Goal: Book appointment/travel/reservation

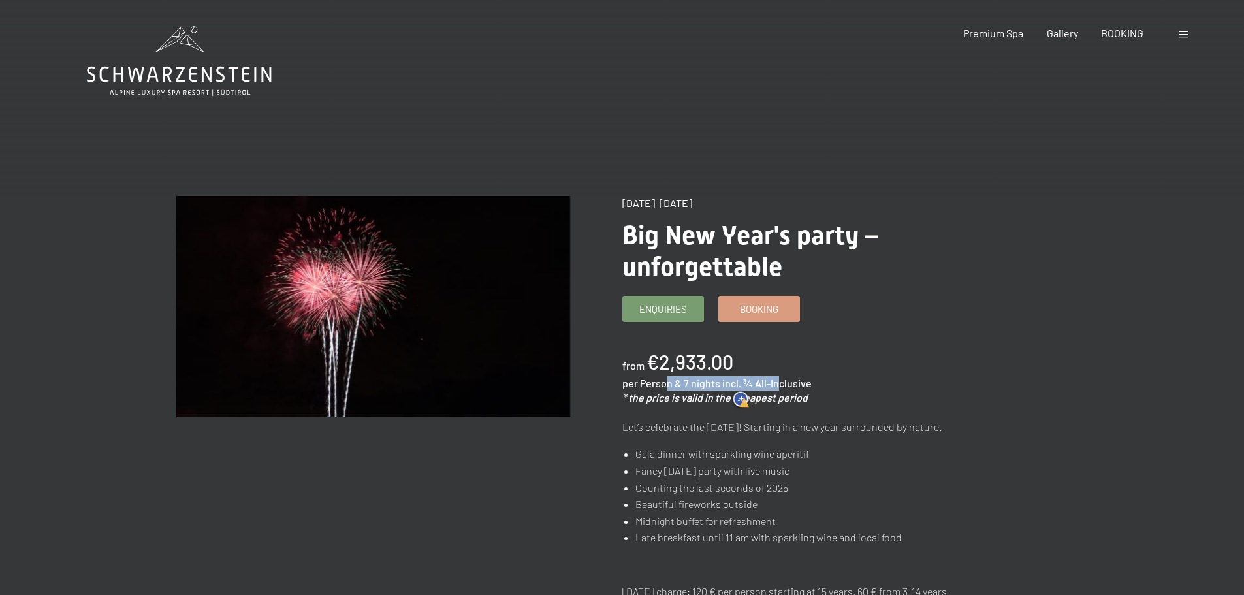
drag, startPoint x: 677, startPoint y: 386, endPoint x: 775, endPoint y: 385, distance: 98.0
click at [775, 385] on div "per Person & 7 nights incl. ¾ All-Inclusive" at bounding box center [716, 383] width 189 height 14
click at [801, 381] on span "incl. ¾ All-Inclusive" at bounding box center [766, 383] width 89 height 12
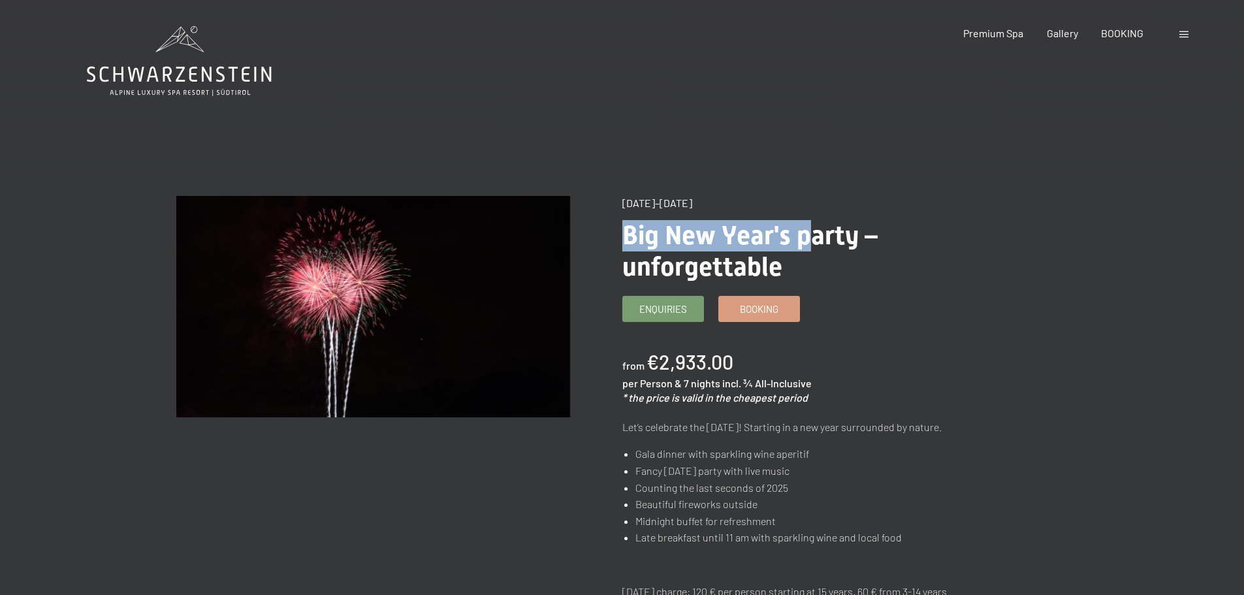
drag, startPoint x: 626, startPoint y: 234, endPoint x: 814, endPoint y: 240, distance: 188.9
click at [814, 240] on span "Big New Year's party – unforgettable" at bounding box center [749, 251] width 255 height 62
click at [721, 257] on span "Big New Year's party – unforgettable" at bounding box center [749, 251] width 255 height 62
drag, startPoint x: 627, startPoint y: 204, endPoint x: 746, endPoint y: 205, distance: 118.9
click at [746, 205] on div "[DATE]–[DATE]" at bounding box center [819, 203] width 394 height 14
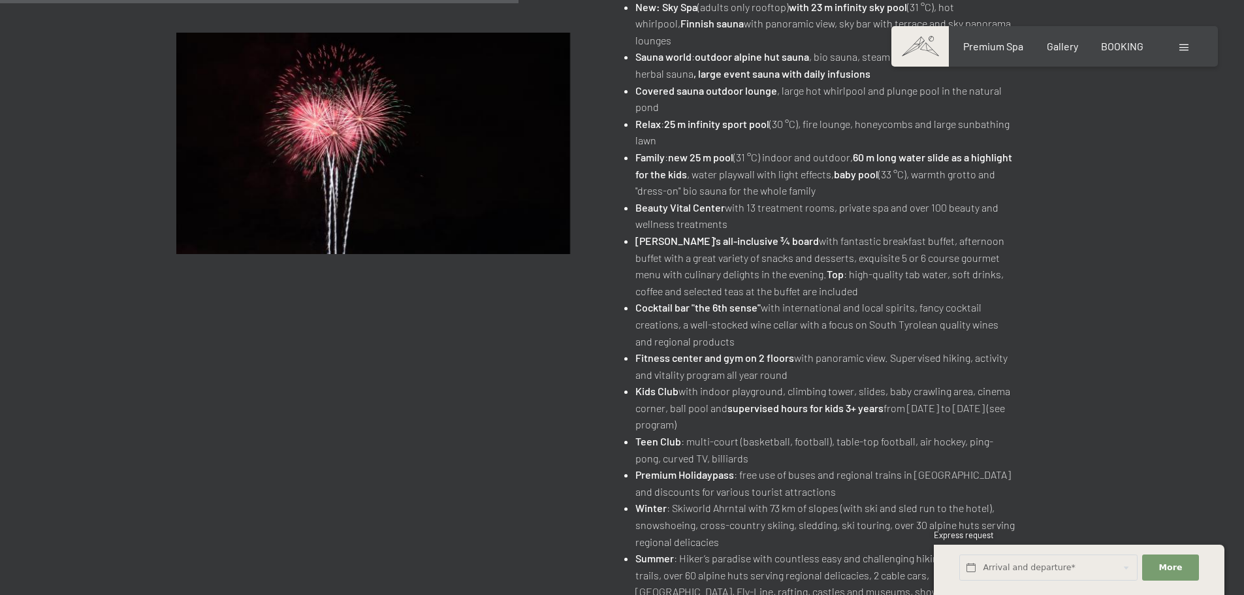
scroll to position [849, 0]
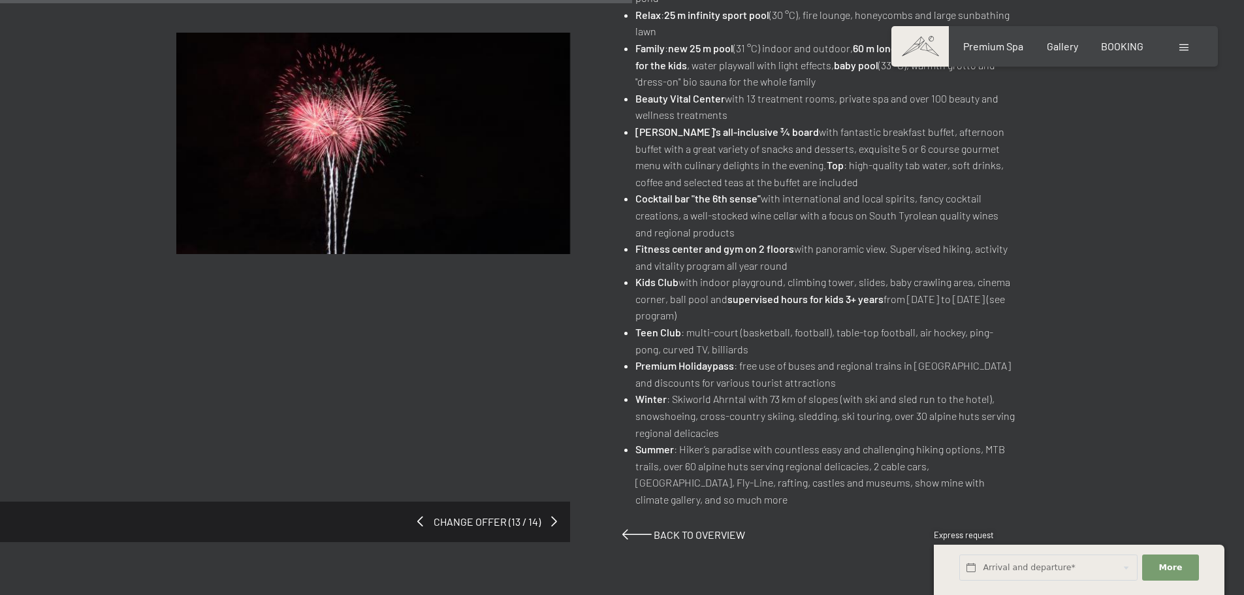
drag, startPoint x: 1048, startPoint y: 182, endPoint x: 1048, endPoint y: 173, distance: 8.5
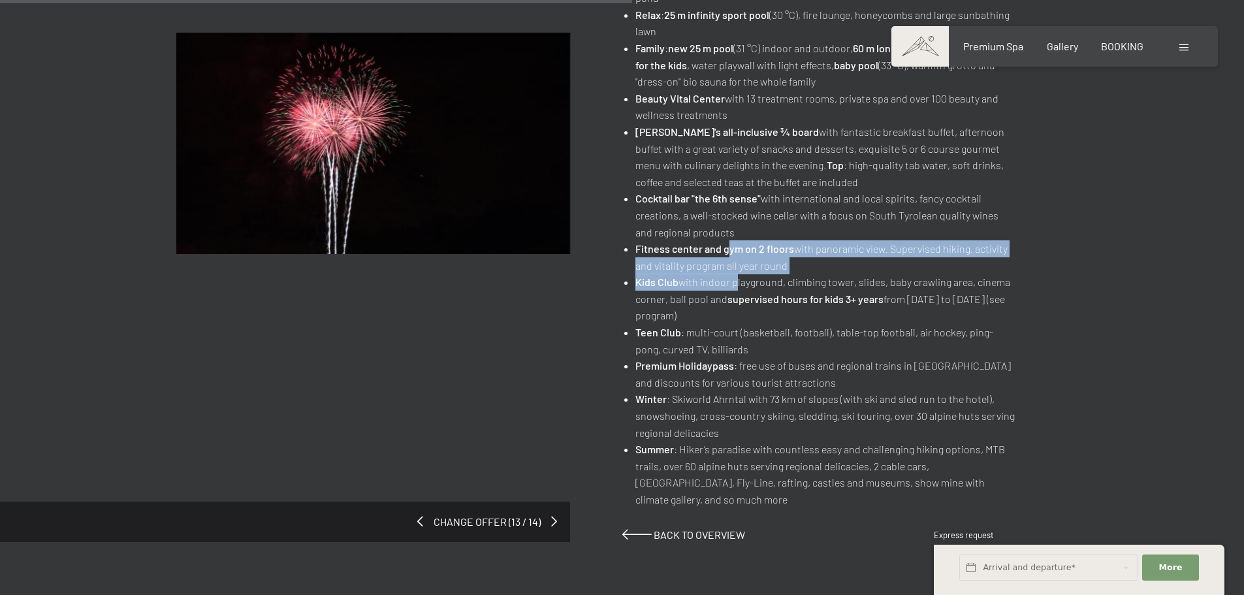
drag, startPoint x: 728, startPoint y: 252, endPoint x: 741, endPoint y: 284, distance: 34.3
click at [733, 287] on ul "New: Sky Spa (adults only rooftop) with 23 m infinity sky pool (31 °C), hot whi…" at bounding box center [819, 199] width 394 height 618
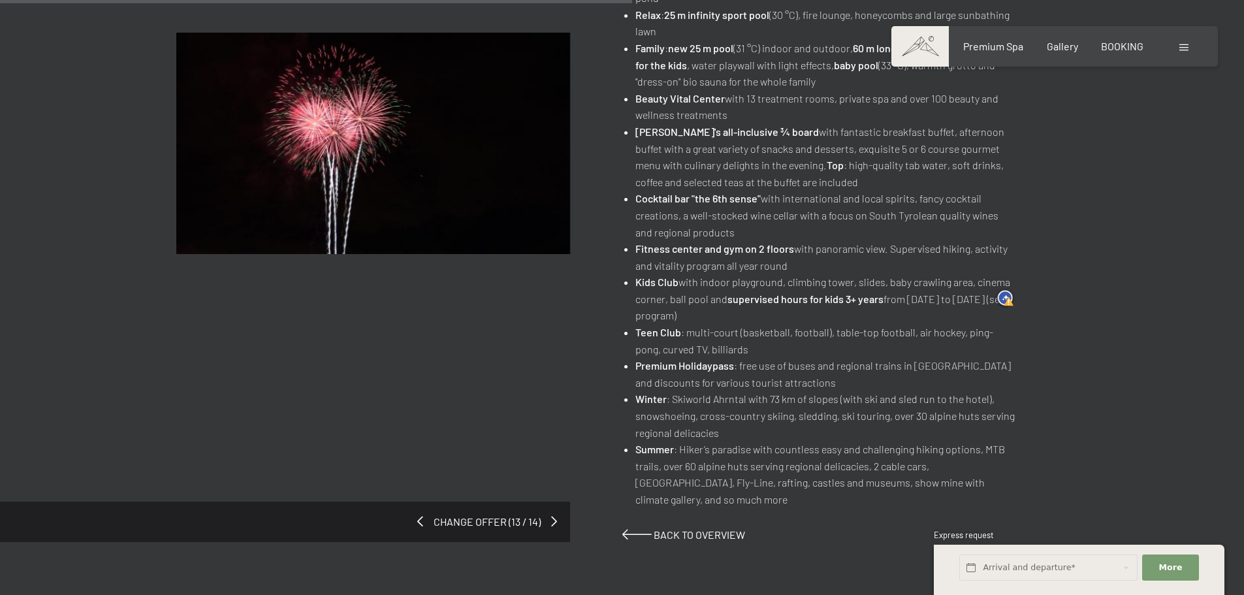
click at [722, 308] on li "Kids Club with indoor playground, climbing tower, slides, baby crawling area, c…" at bounding box center [825, 299] width 380 height 50
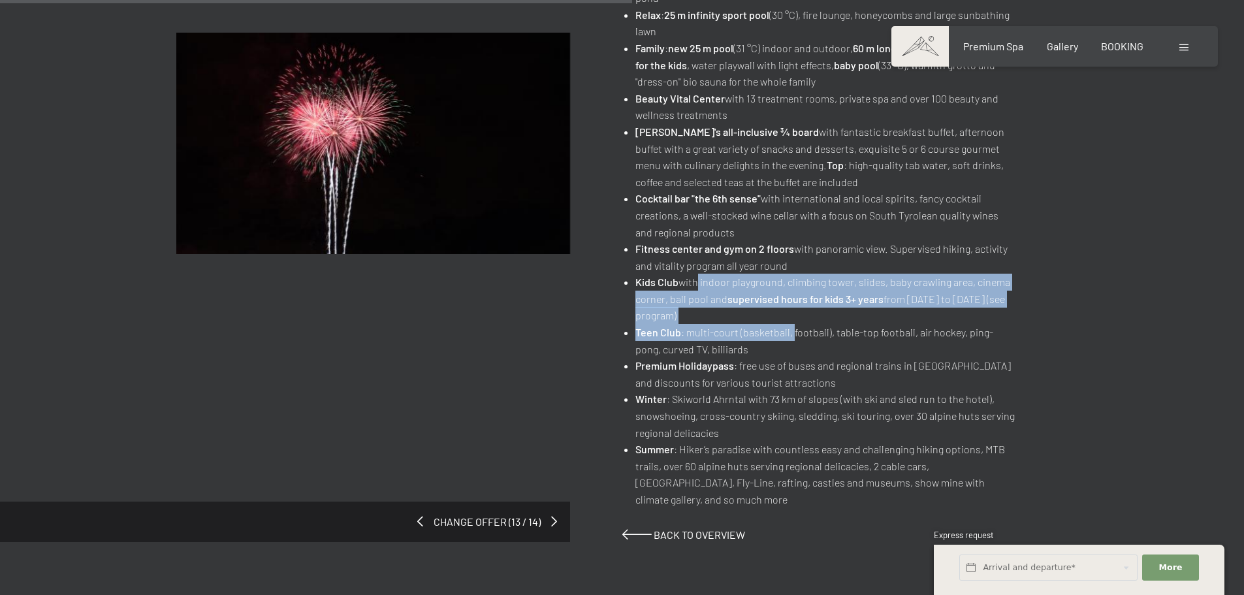
drag, startPoint x: 758, startPoint y: 311, endPoint x: 793, endPoint y: 328, distance: 39.1
click at [793, 328] on ul "New: Sky Spa (adults only rooftop) with 23 m infinity sky pool (31 °C), hot whi…" at bounding box center [819, 199] width 394 height 618
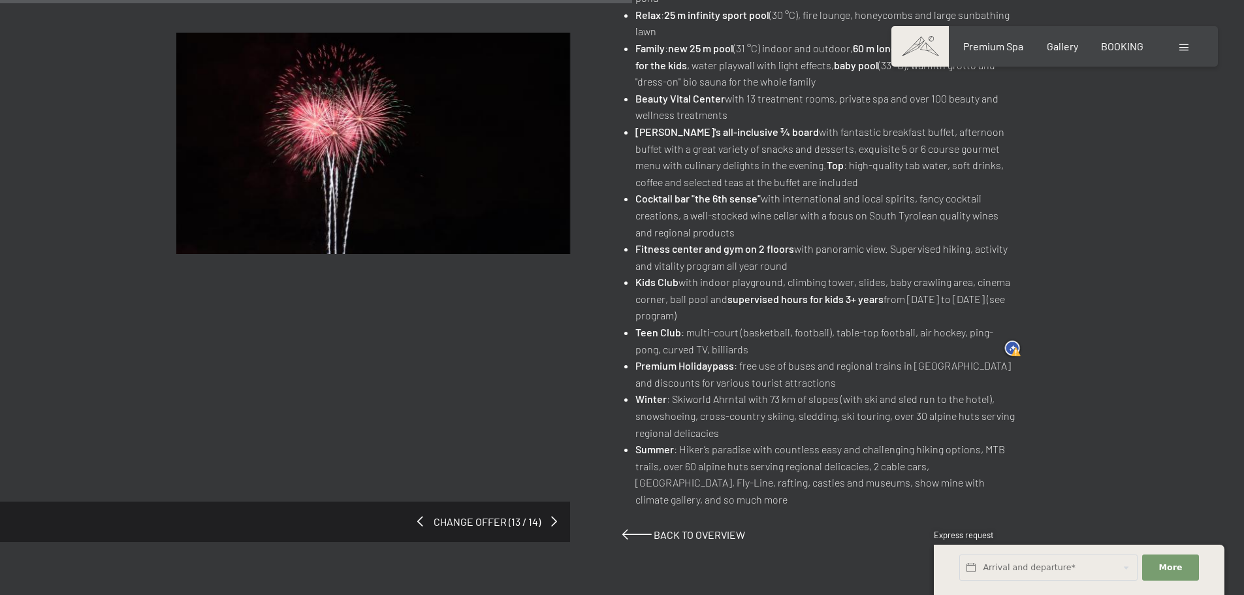
click at [776, 353] on li "Teen Club : multi-court (basketball, football), table-top football, air hockey,…" at bounding box center [825, 340] width 380 height 33
drag, startPoint x: 887, startPoint y: 397, endPoint x: 970, endPoint y: 400, distance: 83.7
click at [970, 400] on li "Winter : Skiworld Ahrntal with 73 km of slopes (with ski and sled run to the ho…" at bounding box center [825, 416] width 380 height 50
click at [916, 414] on li "Winter : Skiworld Ahrntal with 73 km of slopes (with ski and sled run to the ho…" at bounding box center [825, 416] width 380 height 50
click at [710, 399] on li "Winter : Skiworld Ahrntal with 73 km of slopes (with ski and sled run to the ho…" at bounding box center [825, 416] width 380 height 50
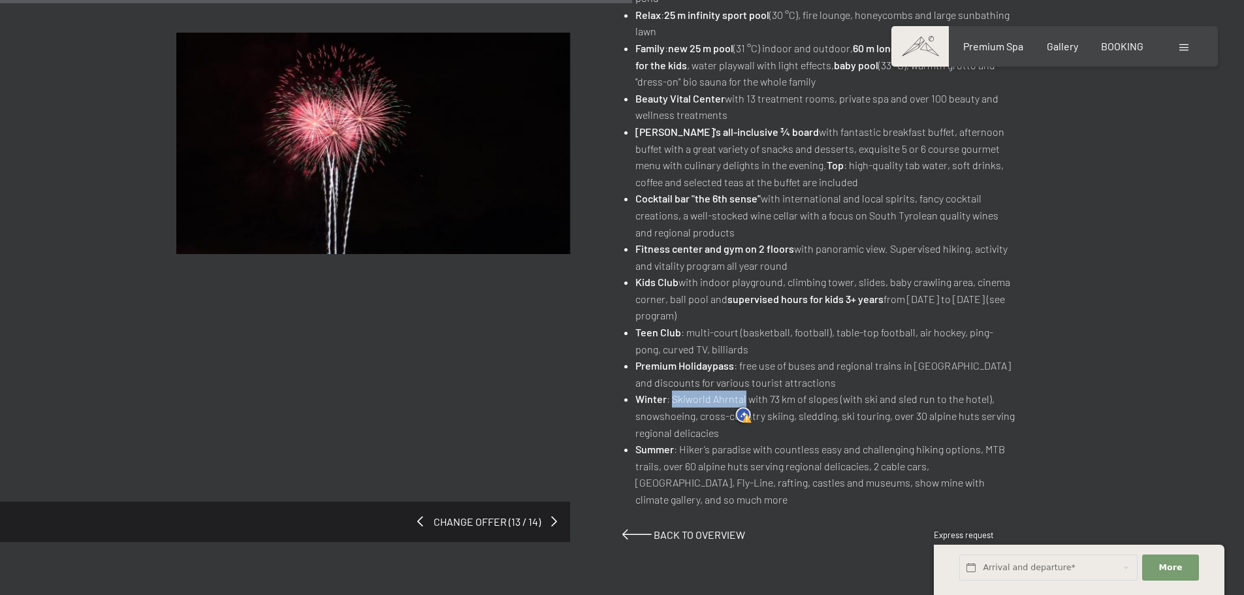
drag, startPoint x: 743, startPoint y: 397, endPoint x: 673, endPoint y: 398, distance: 70.5
click at [673, 398] on li "Winter : Skiworld Ahrntal with 73 km of slopes (with ski and sled run to the ho…" at bounding box center [825, 416] width 380 height 50
copy li "Skiworld Ahrntal"
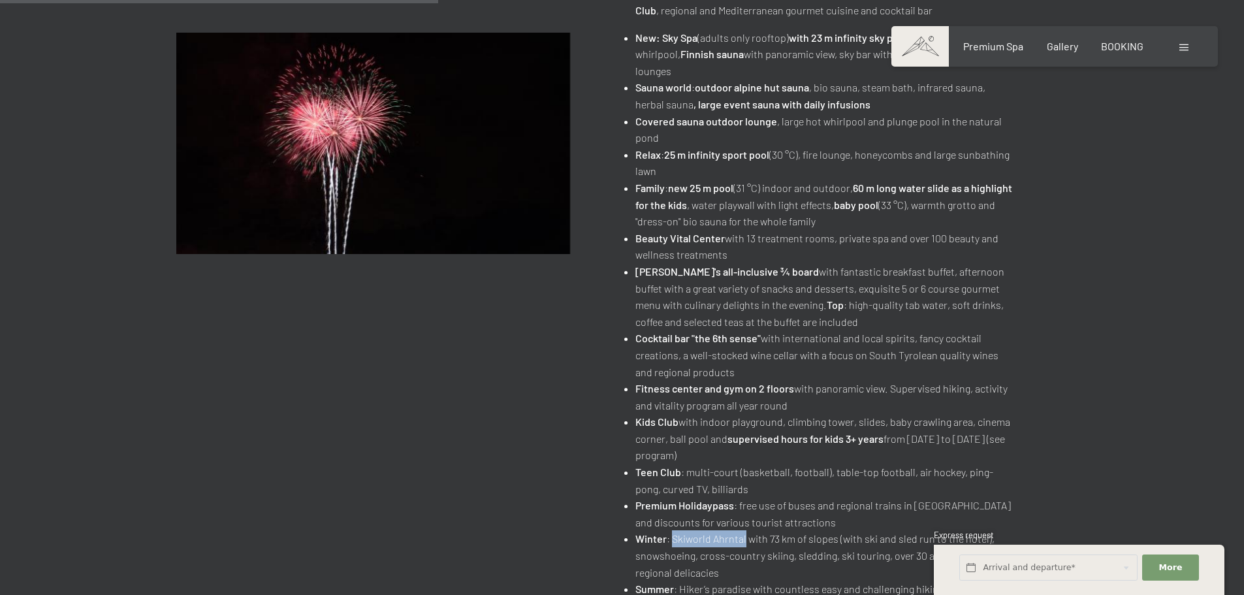
scroll to position [588, 0]
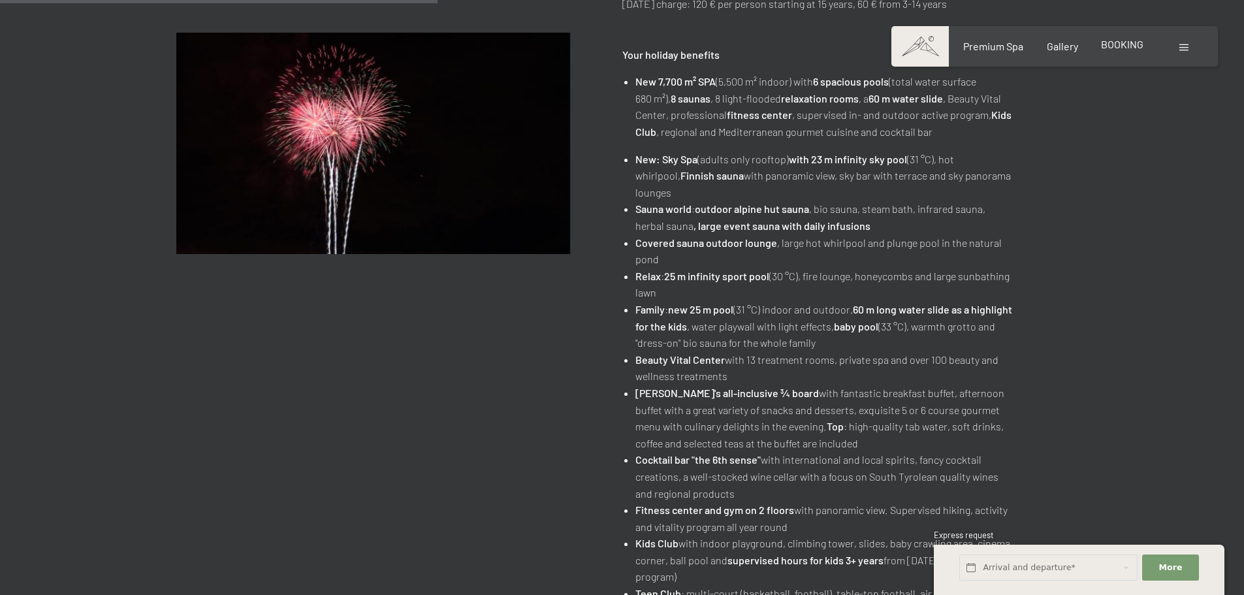
click at [1116, 43] on span "BOOKING" at bounding box center [1122, 44] width 42 height 12
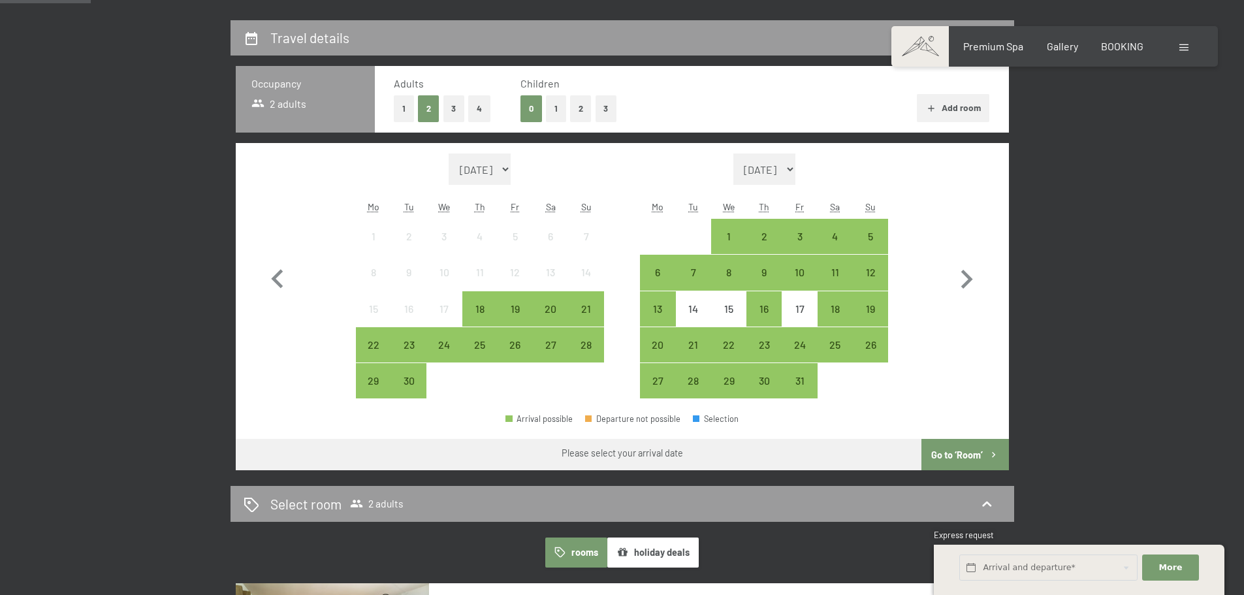
scroll to position [327, 0]
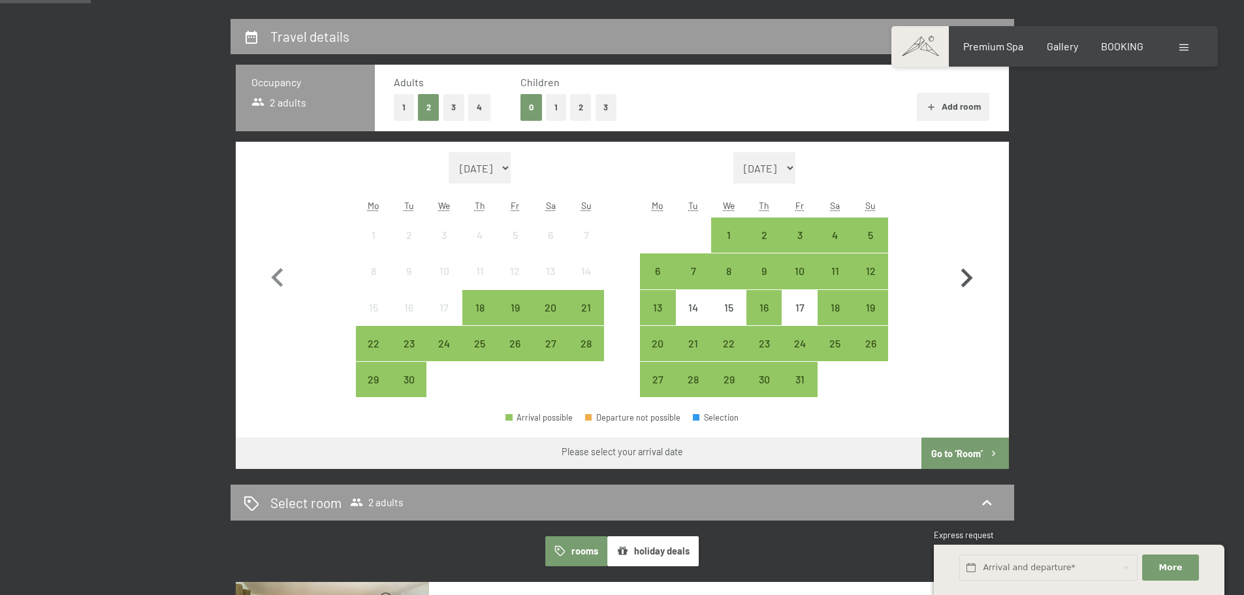
click at [963, 283] on icon "button" at bounding box center [967, 278] width 38 height 38
select select "[DATE]"
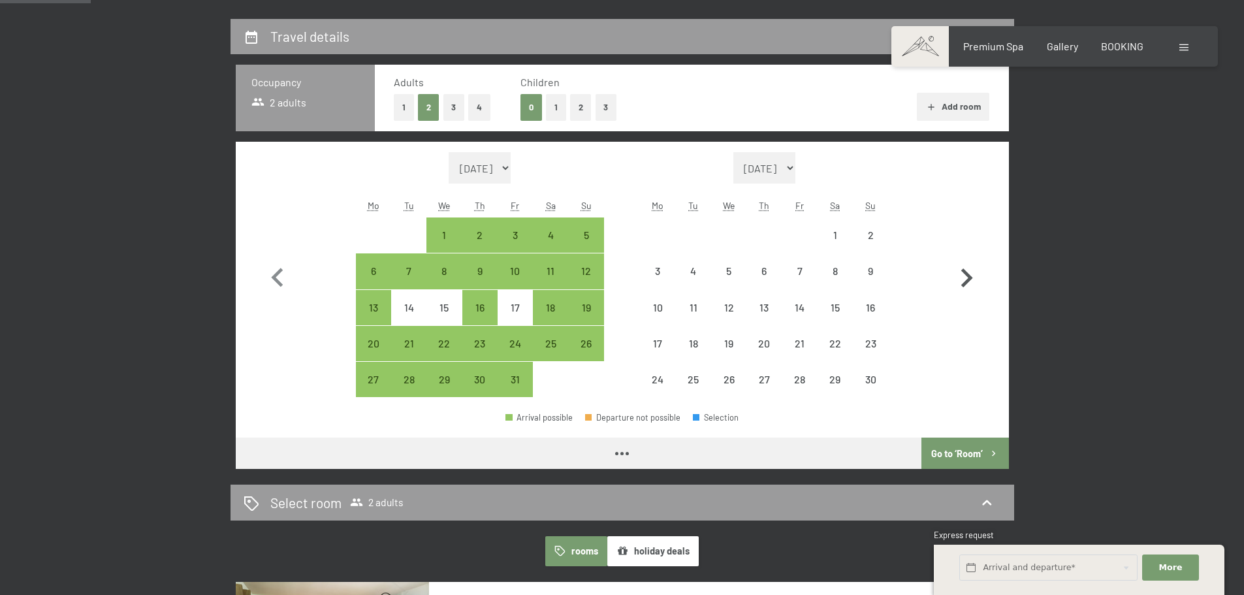
click at [964, 283] on icon "button" at bounding box center [967, 277] width 12 height 19
select select "[DATE]"
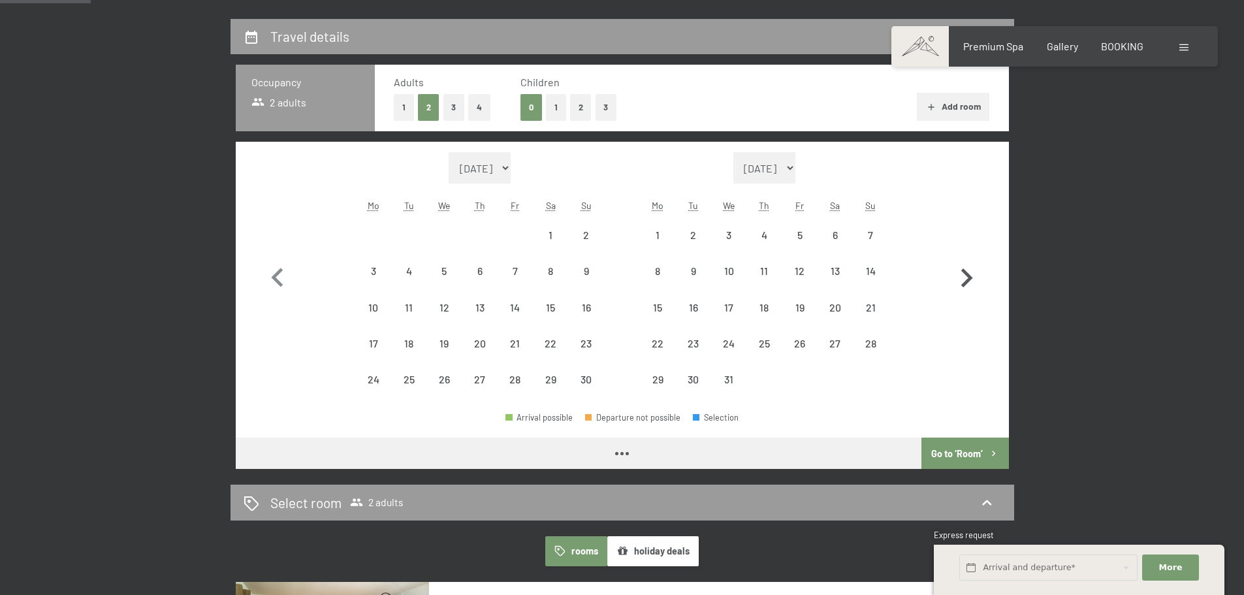
select select "[DATE]"
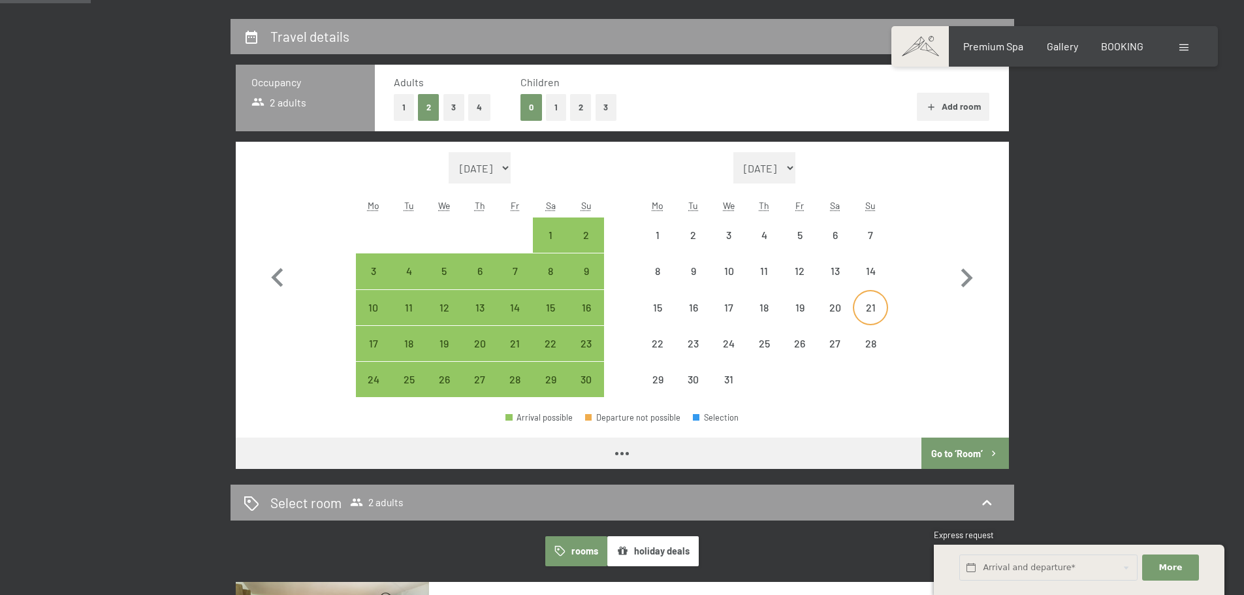
select select "[DATE]"
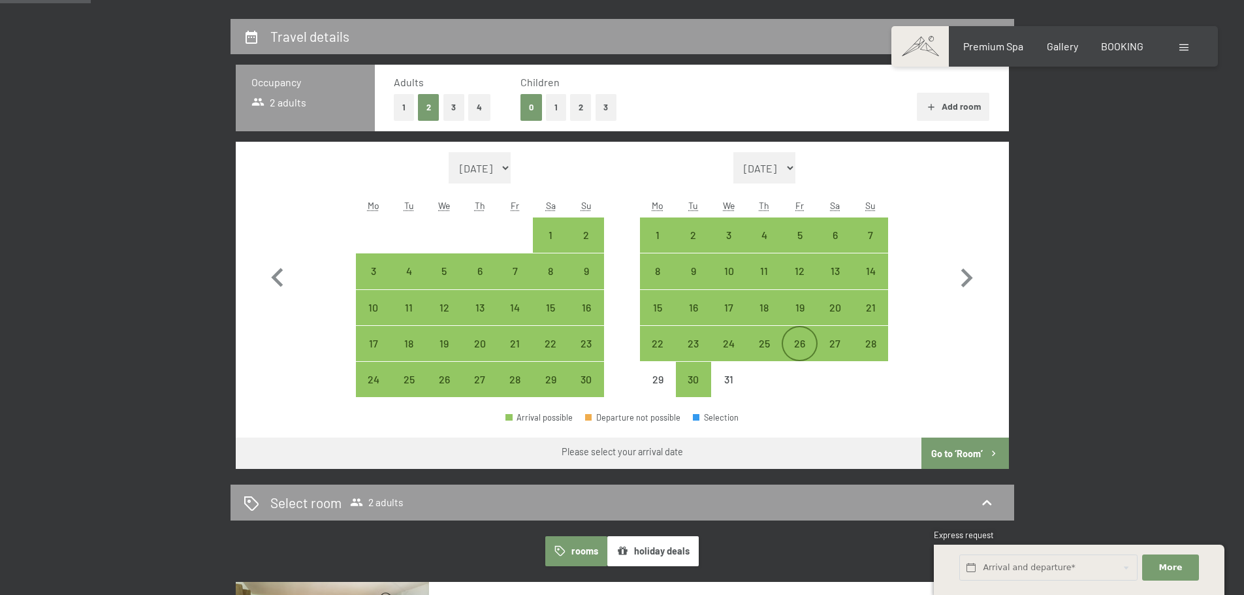
click at [799, 345] on div "26" at bounding box center [799, 354] width 33 height 33
select select "[DATE]"
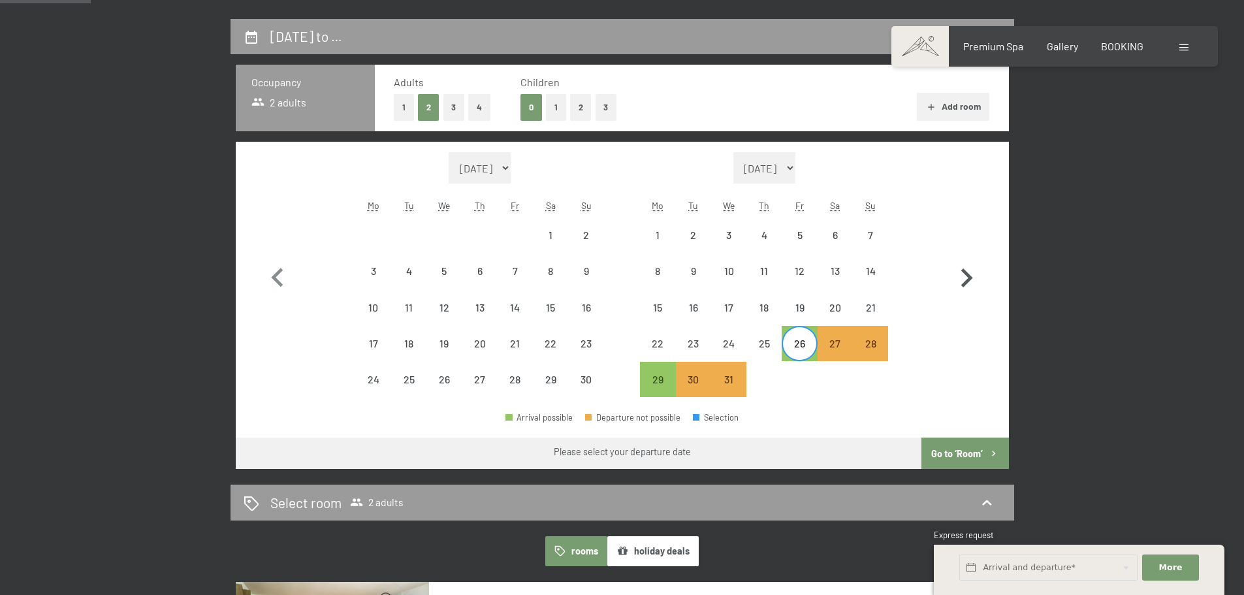
click at [966, 276] on icon "button" at bounding box center [967, 278] width 38 height 38
select select "[DATE]"
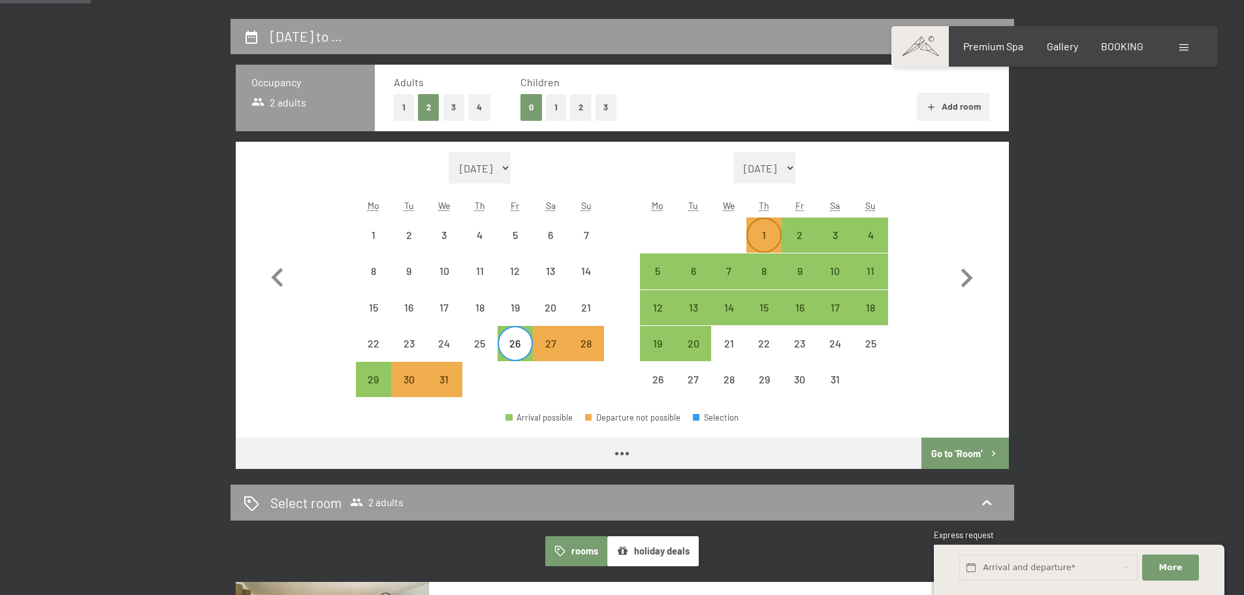
select select "[DATE]"
click at [793, 235] on div "2" at bounding box center [799, 246] width 33 height 33
select select "[DATE]"
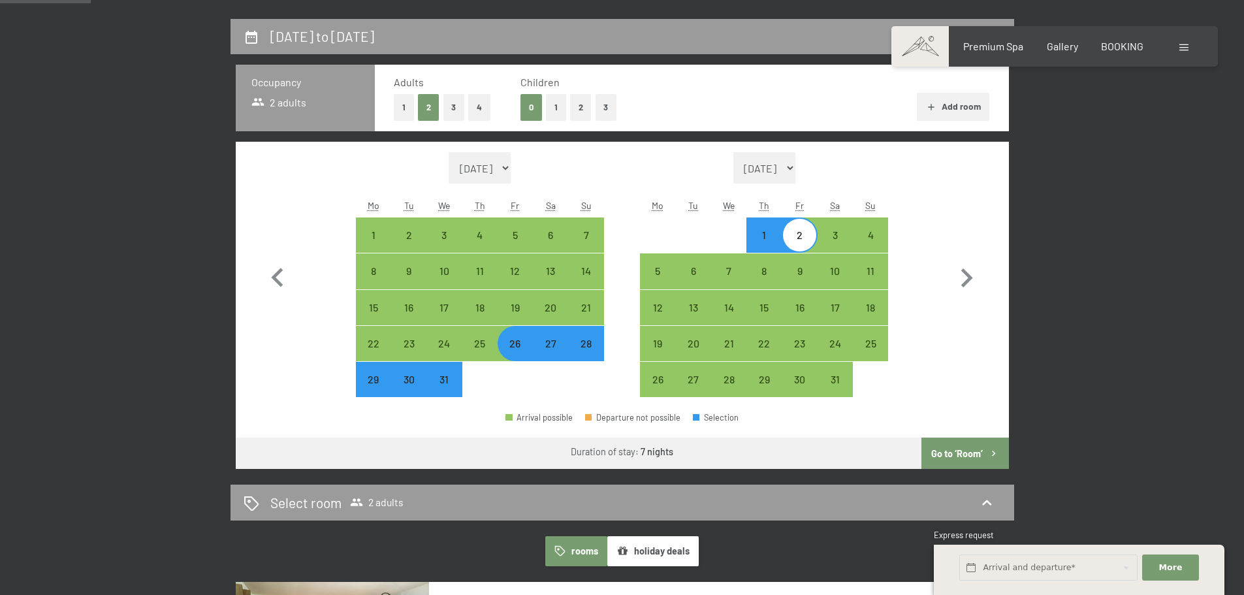
click at [445, 103] on button "3" at bounding box center [454, 107] width 22 height 27
select select "[DATE]"
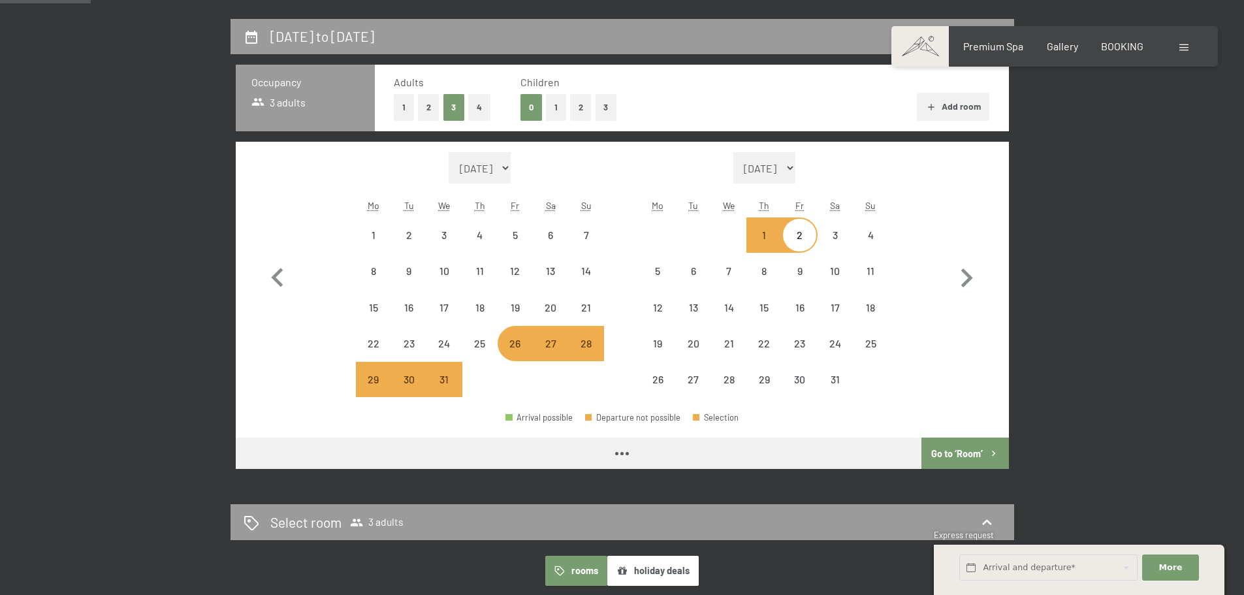
select select "[DATE]"
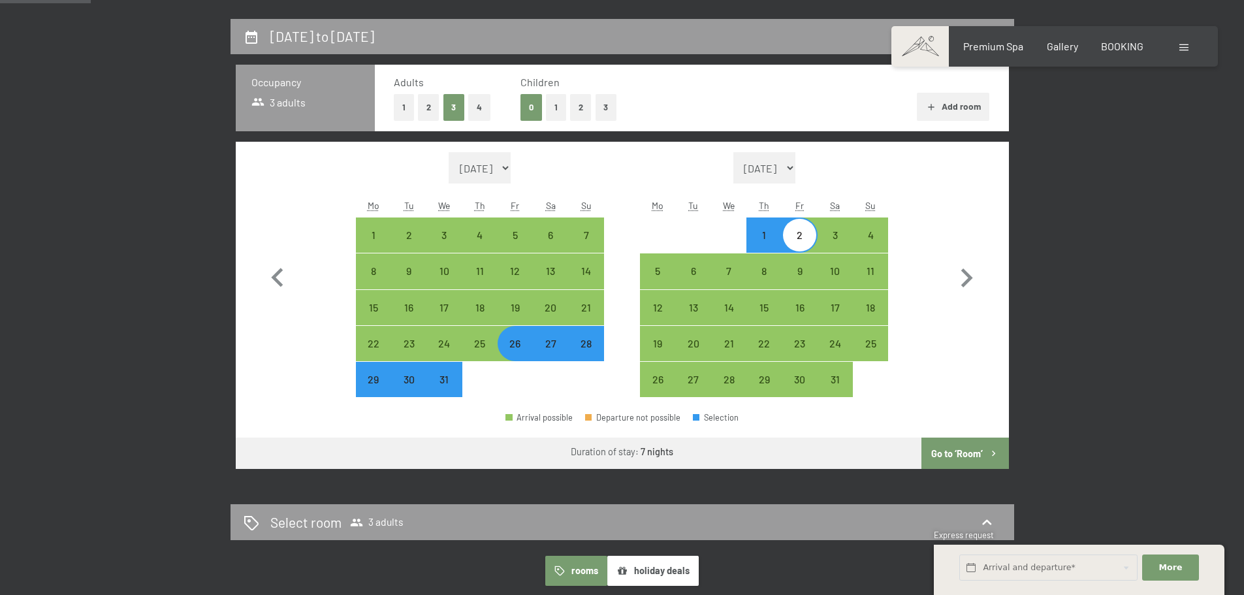
click at [963, 446] on button "Go to ‘Room’" at bounding box center [965, 453] width 87 height 31
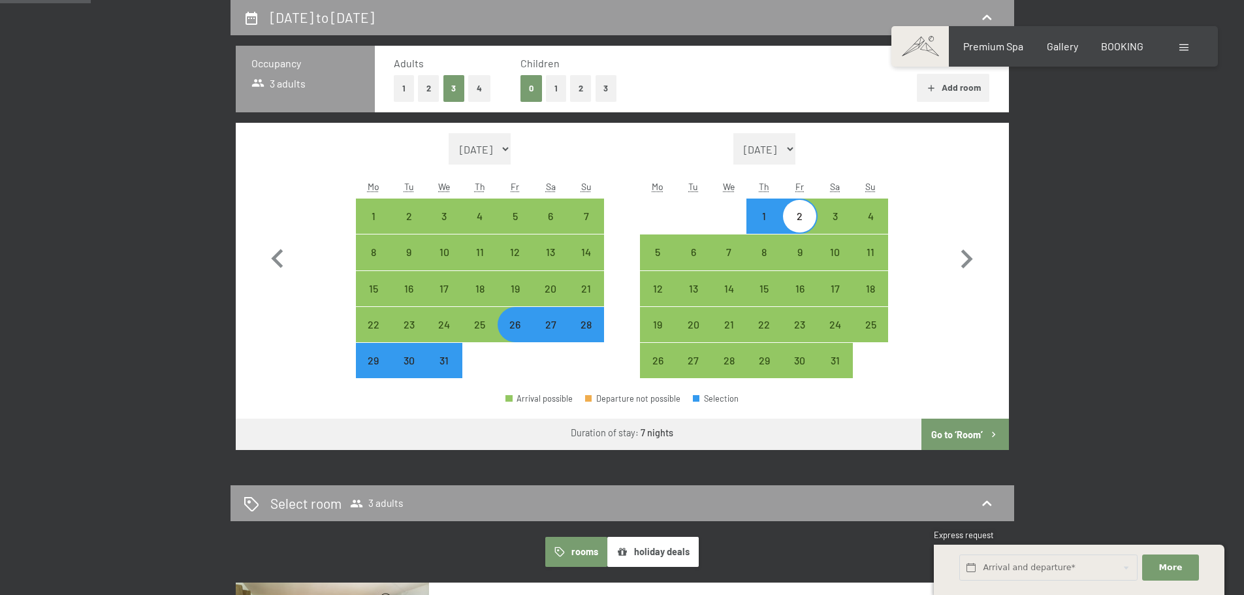
select select "[DATE]"
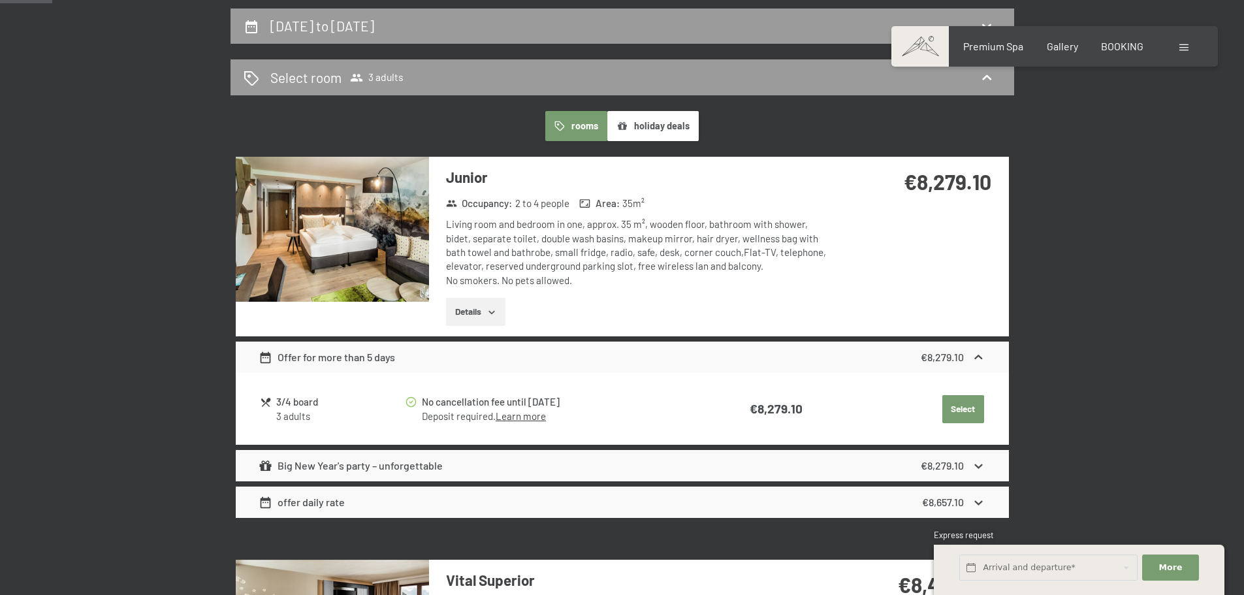
scroll to position [150, 0]
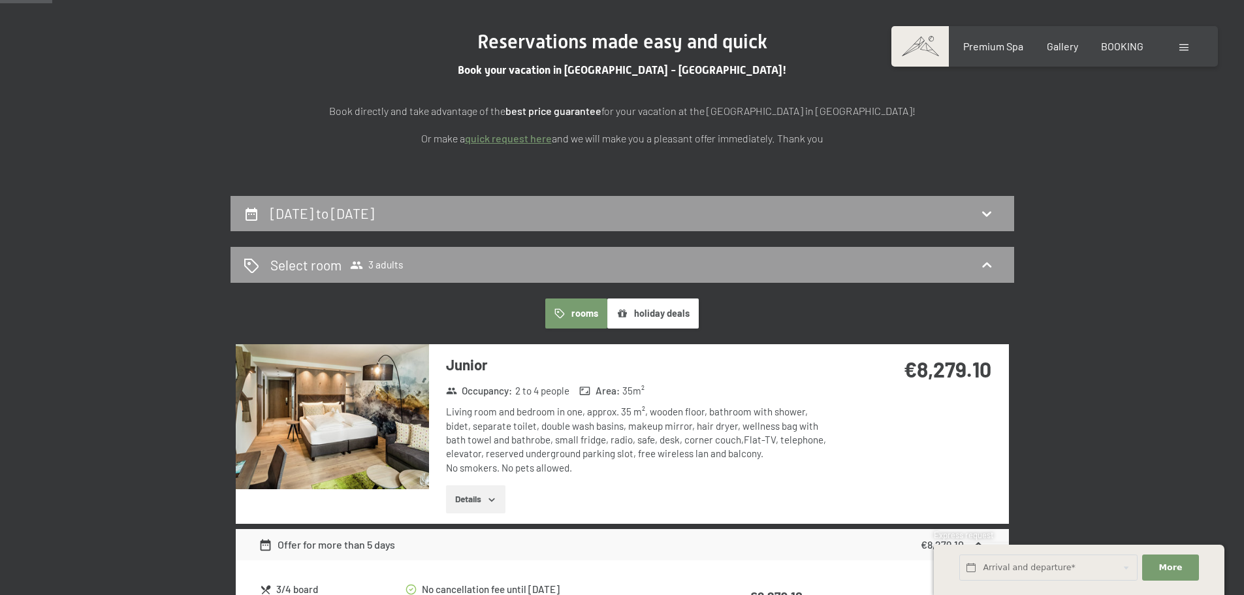
click at [498, 497] on button "Details" at bounding box center [475, 499] width 59 height 29
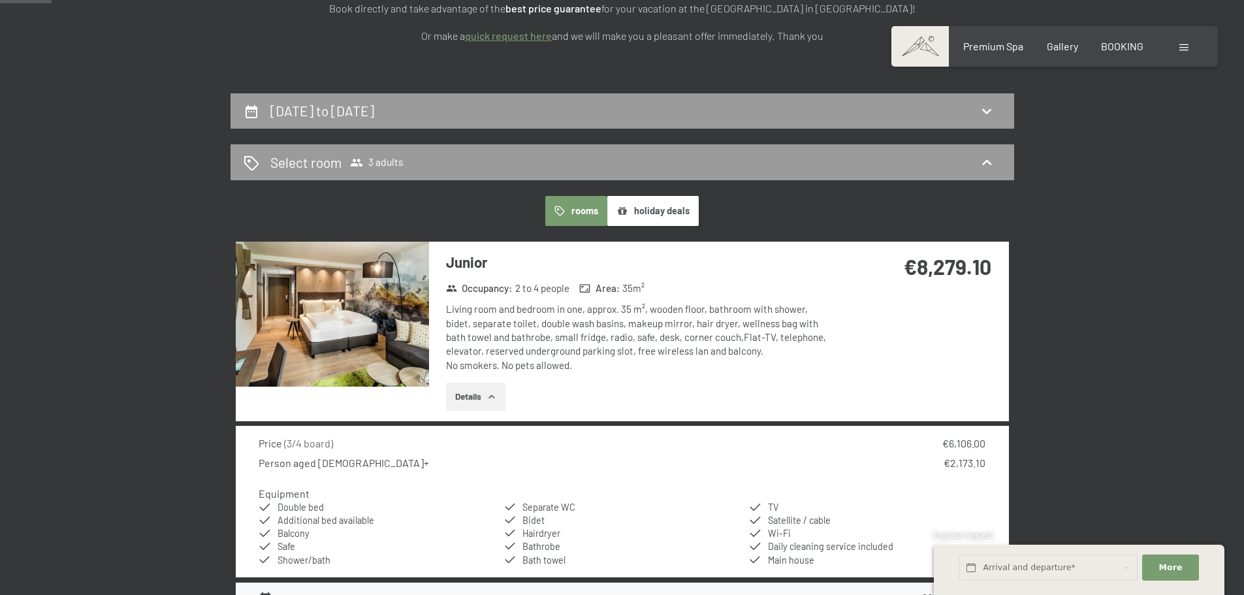
scroll to position [476, 0]
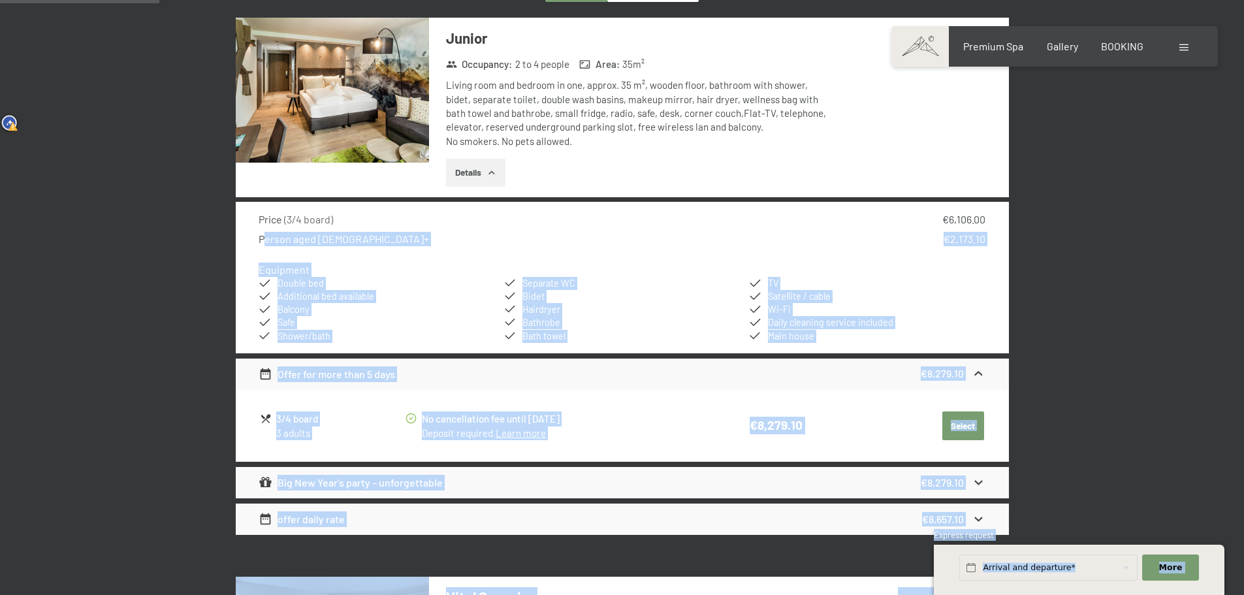
click at [288, 278] on span "Double bed" at bounding box center [301, 283] width 46 height 11
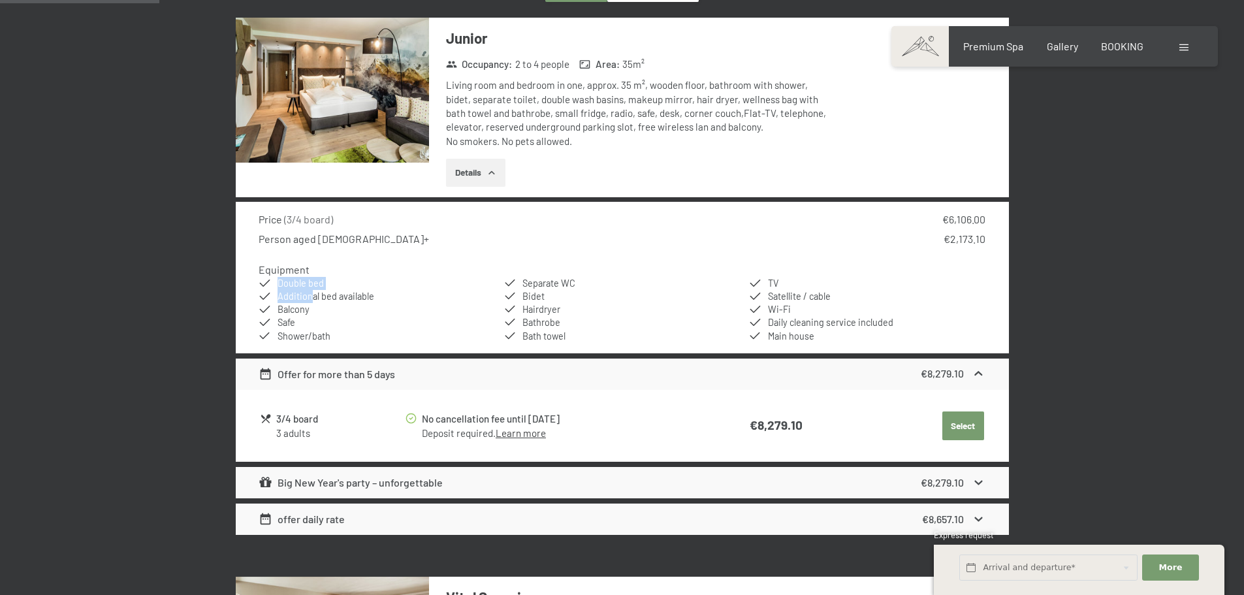
drag, startPoint x: 278, startPoint y: 285, endPoint x: 310, endPoint y: 291, distance: 32.4
click at [310, 291] on ul "Double bed Additional bed available Balcony Safe Shower/bath Separate WC Bidet …" at bounding box center [622, 310] width 727 height 66
click at [295, 309] on span "Balcony" at bounding box center [294, 309] width 32 height 11
drag, startPoint x: 269, startPoint y: 237, endPoint x: 401, endPoint y: 244, distance: 132.1
click at [401, 244] on div "Person aged [DEMOGRAPHIC_DATA]+ €2,173.10" at bounding box center [622, 239] width 727 height 14
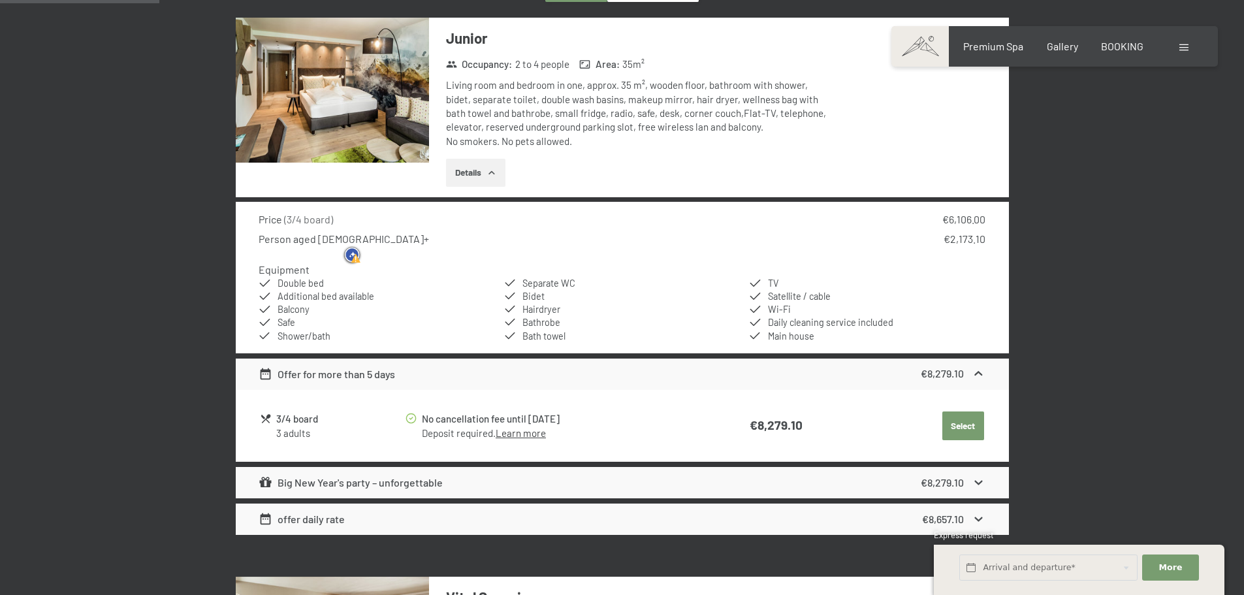
click at [292, 274] on h4 "Equipment" at bounding box center [284, 269] width 51 height 12
drag, startPoint x: 295, startPoint y: 243, endPoint x: 371, endPoint y: 246, distance: 75.8
click at [371, 246] on div "Person aged [DEMOGRAPHIC_DATA]+ €2,173.10" at bounding box center [622, 239] width 727 height 14
click at [300, 296] on span "Additional bed available" at bounding box center [326, 296] width 97 height 11
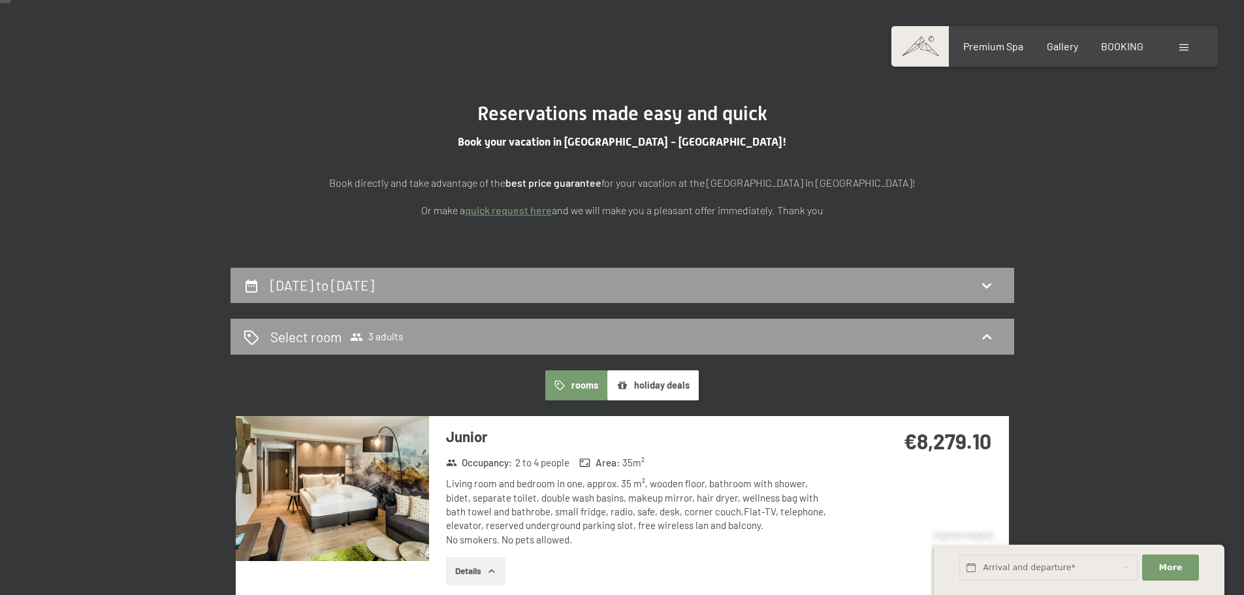
scroll to position [196, 0]
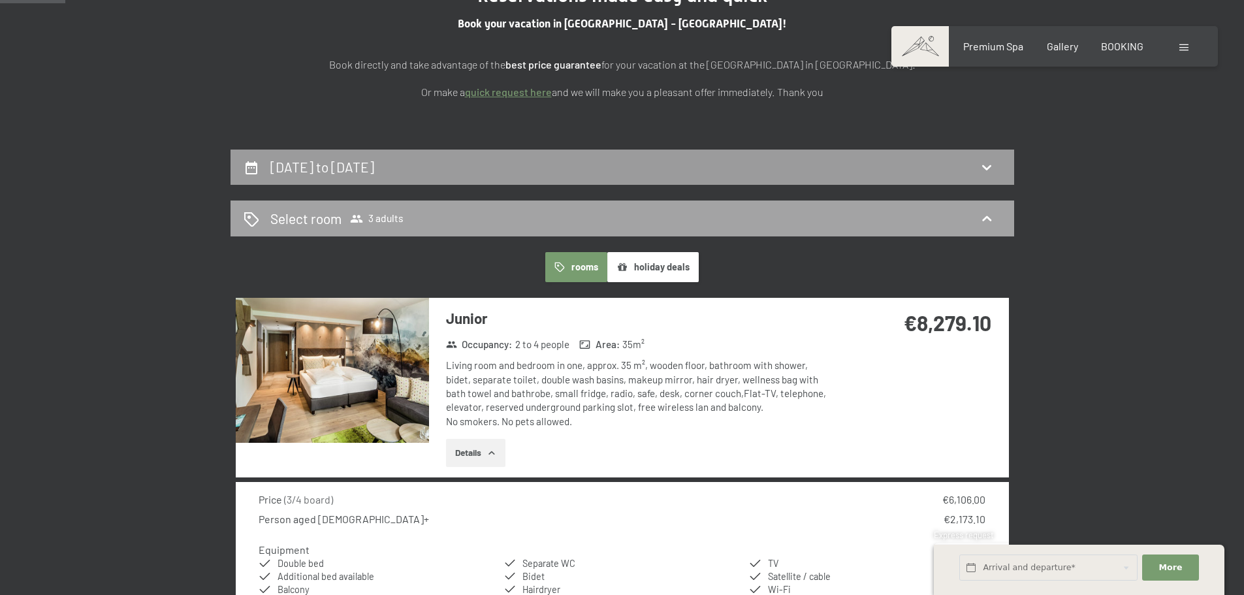
click at [377, 219] on span "3 adults" at bounding box center [377, 218] width 54 height 13
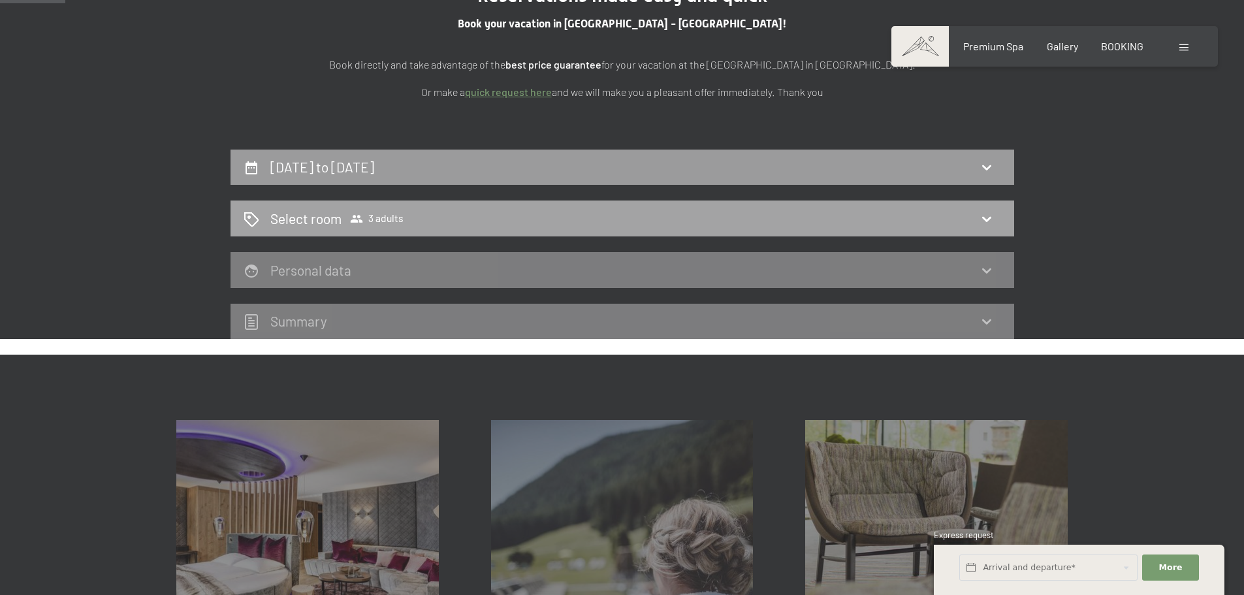
click at [377, 219] on span "3 adults" at bounding box center [377, 218] width 54 height 13
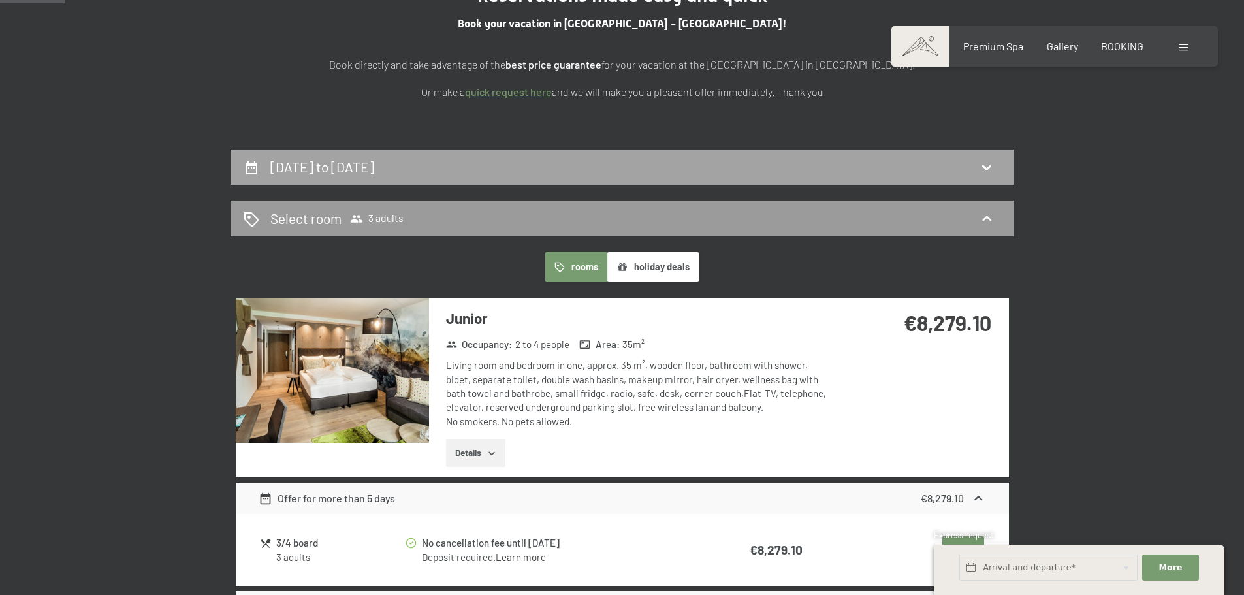
click at [374, 165] on h2 "[DATE] to [DATE]" at bounding box center [322, 167] width 104 height 16
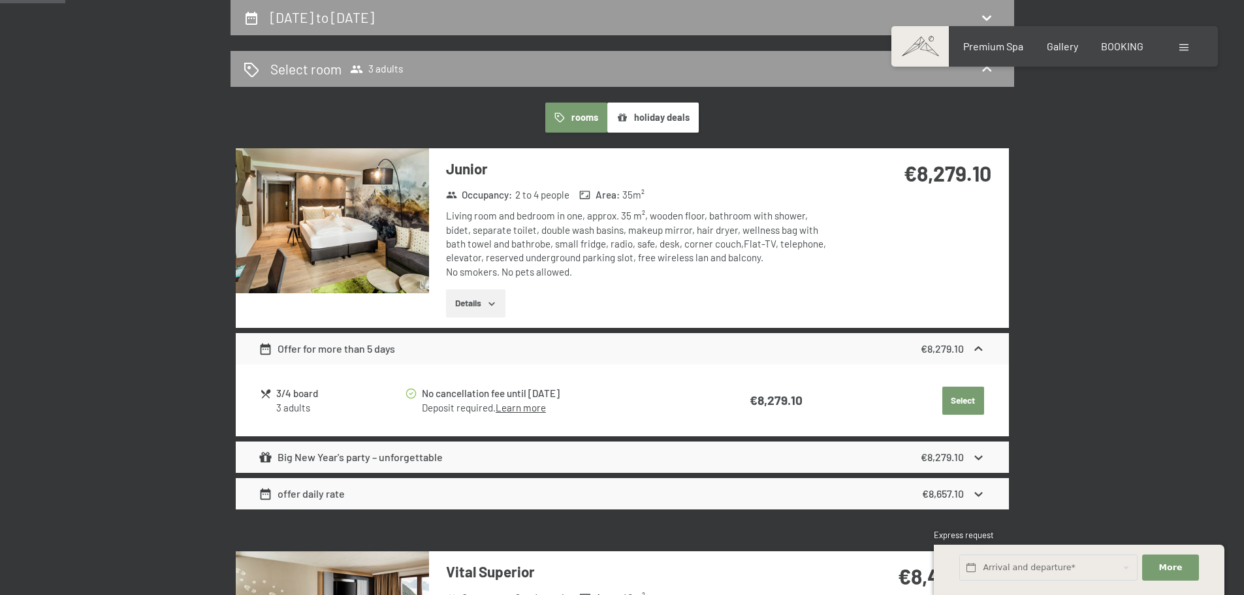
select select "[DATE]"
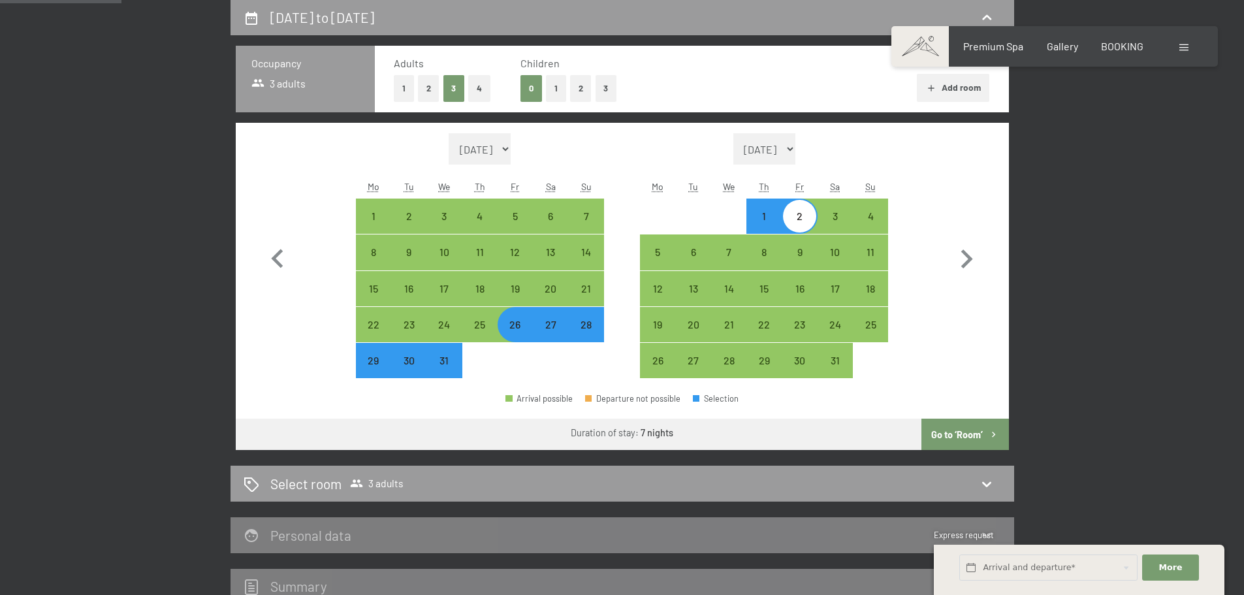
click at [432, 95] on button "2" at bounding box center [429, 88] width 22 height 27
select select "[DATE]"
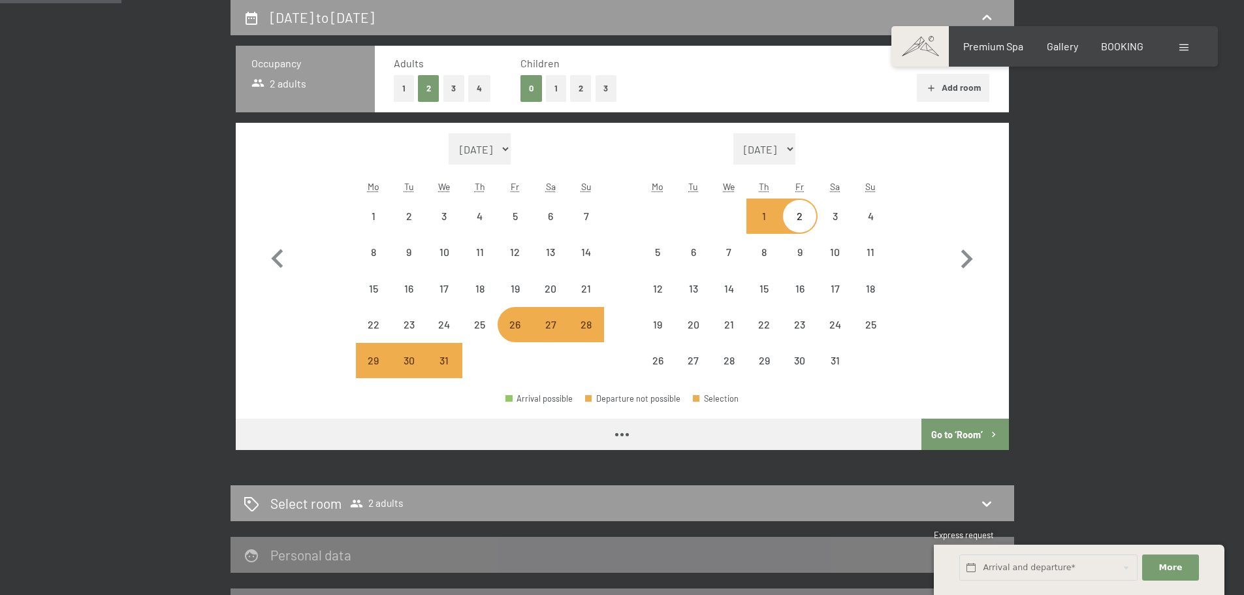
click at [555, 86] on button "1" at bounding box center [556, 88] width 20 height 27
select select "[DATE]"
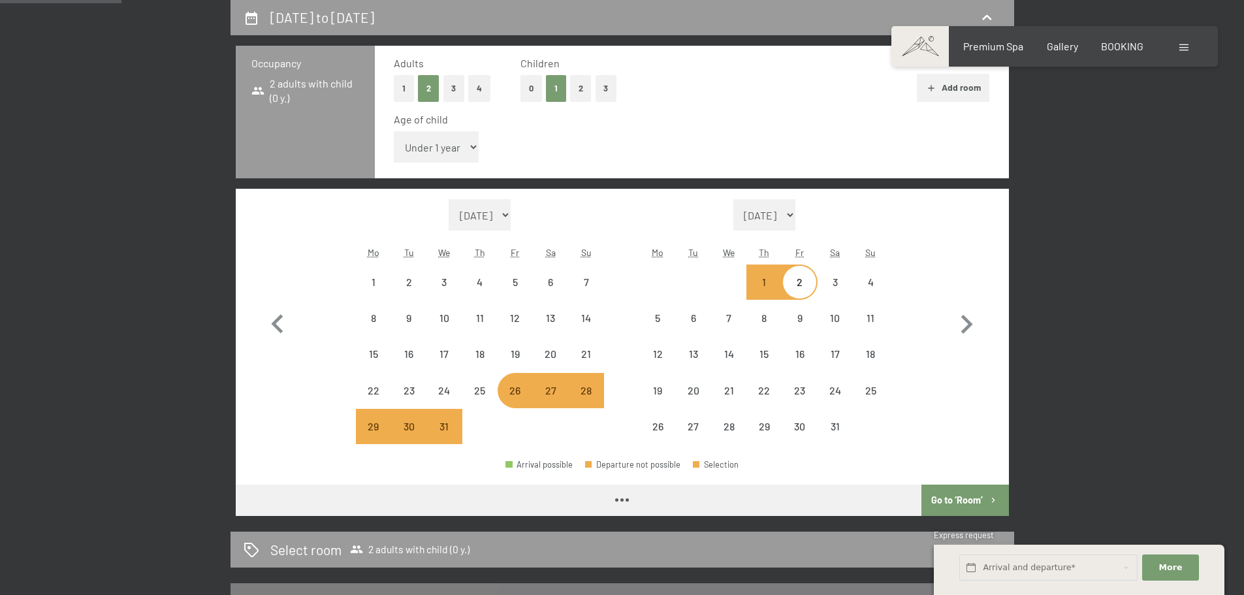
select select "[DATE]"
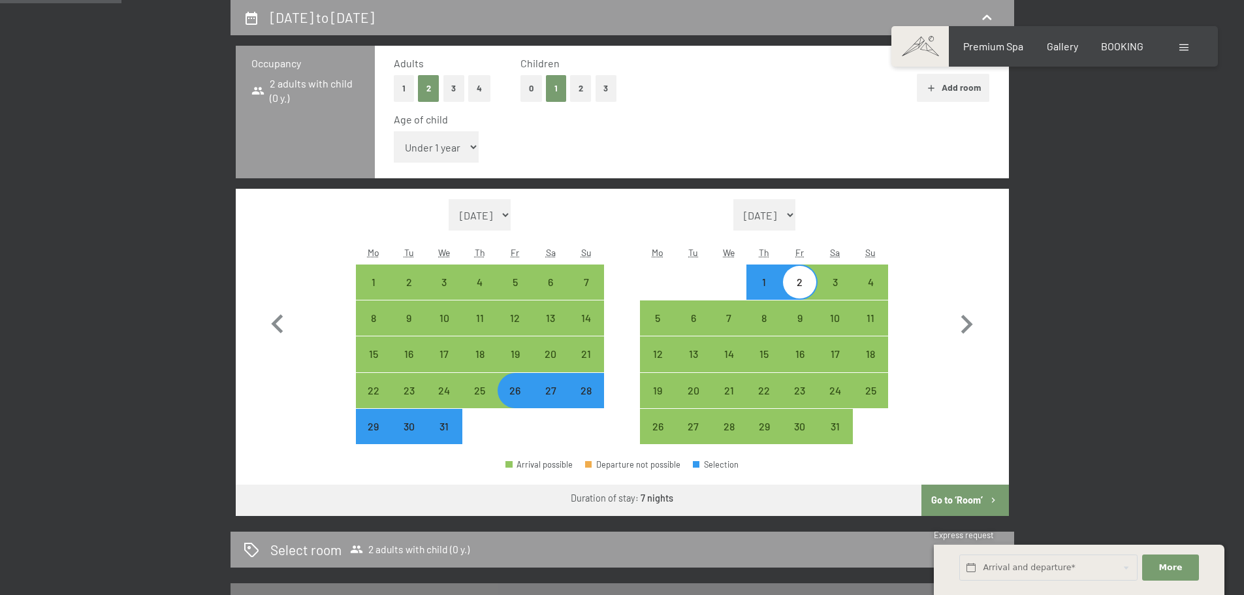
click at [449, 142] on select "Under 1 year 1 year 2 years 3 years 4 years 5 years 6 years 7 years 8 years 9 y…" at bounding box center [437, 146] width 86 height 31
select select "[DATE]"
select select "17"
click at [394, 131] on select "Under 1 year 1 year 2 years 3 years 4 years 5 years 6 years 7 years 8 years 9 y…" at bounding box center [437, 146] width 86 height 31
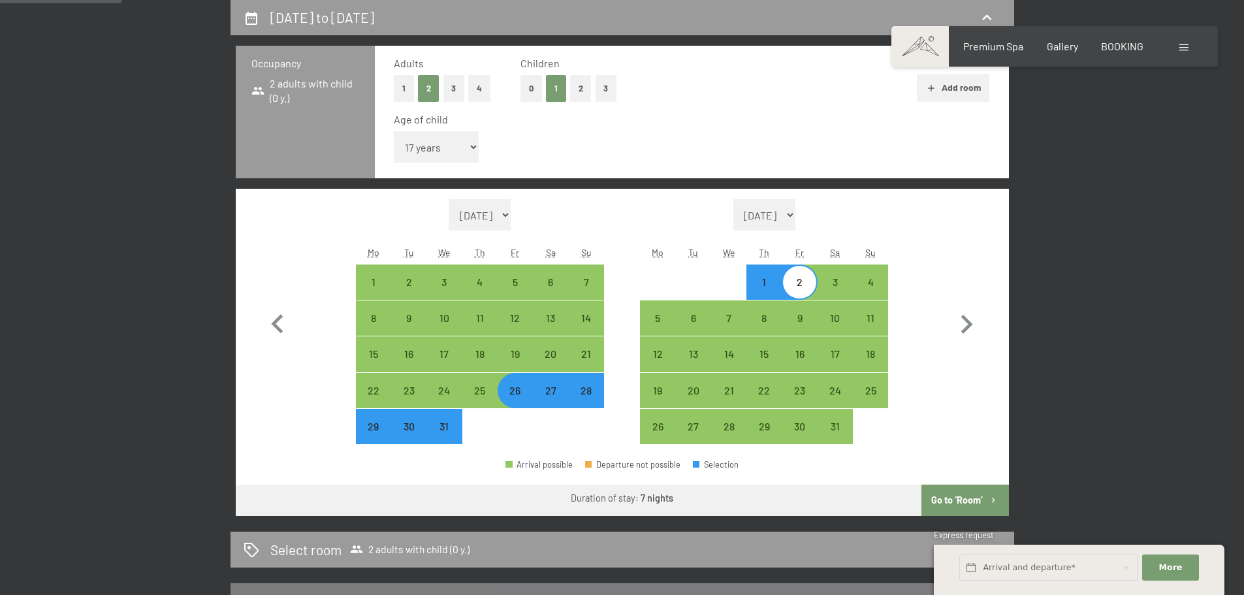
select select "[DATE]"
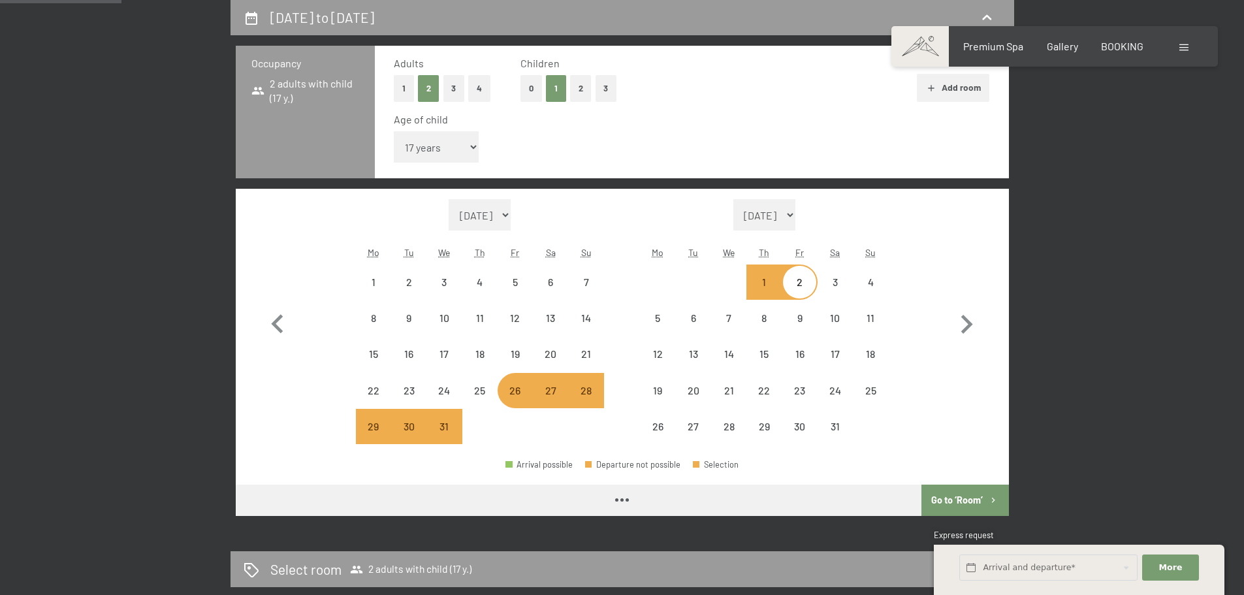
select select "[DATE]"
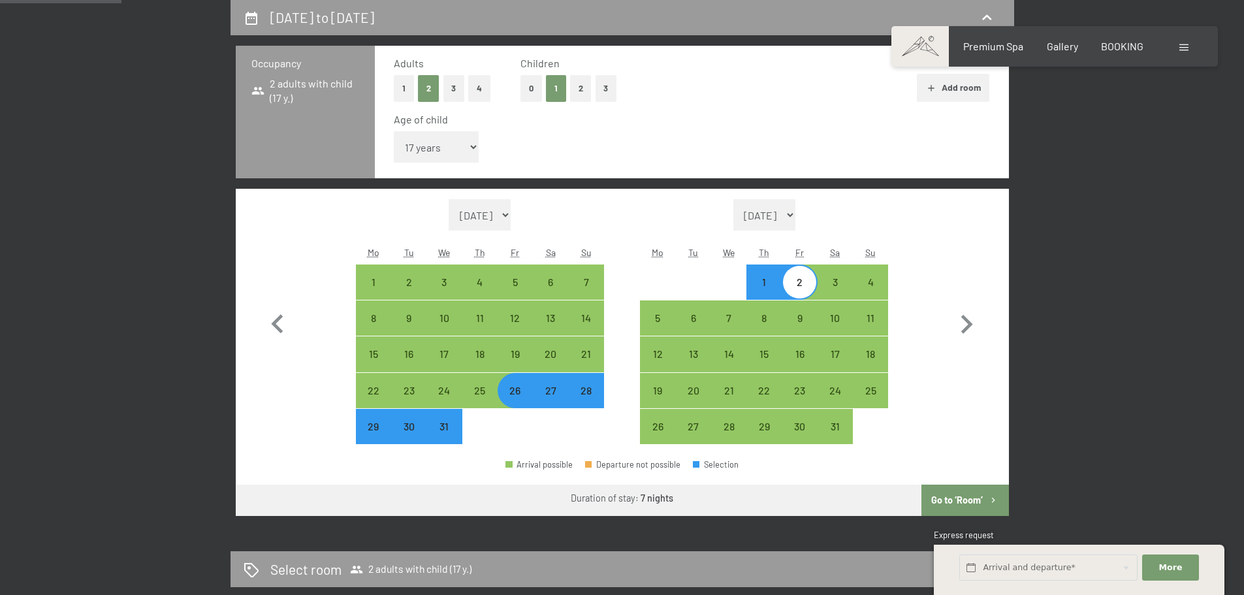
click at [968, 494] on button "Go to ‘Room’" at bounding box center [965, 500] width 87 height 31
select select "[DATE]"
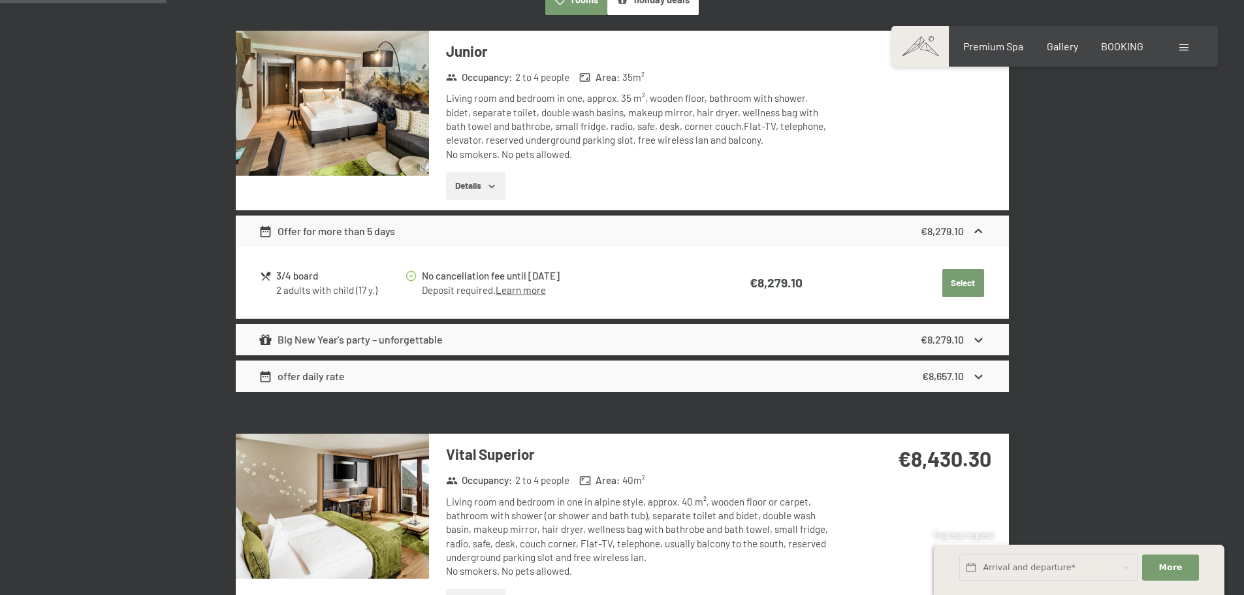
scroll to position [476, 0]
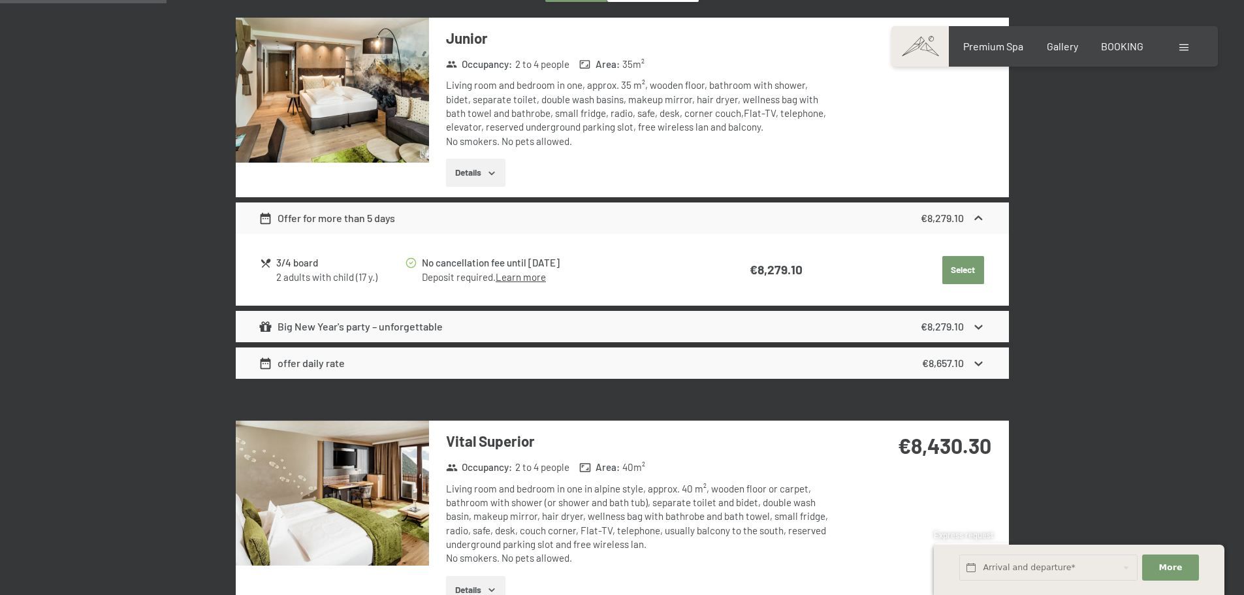
click at [355, 224] on div "Offer for more than 5 days" at bounding box center [327, 218] width 136 height 16
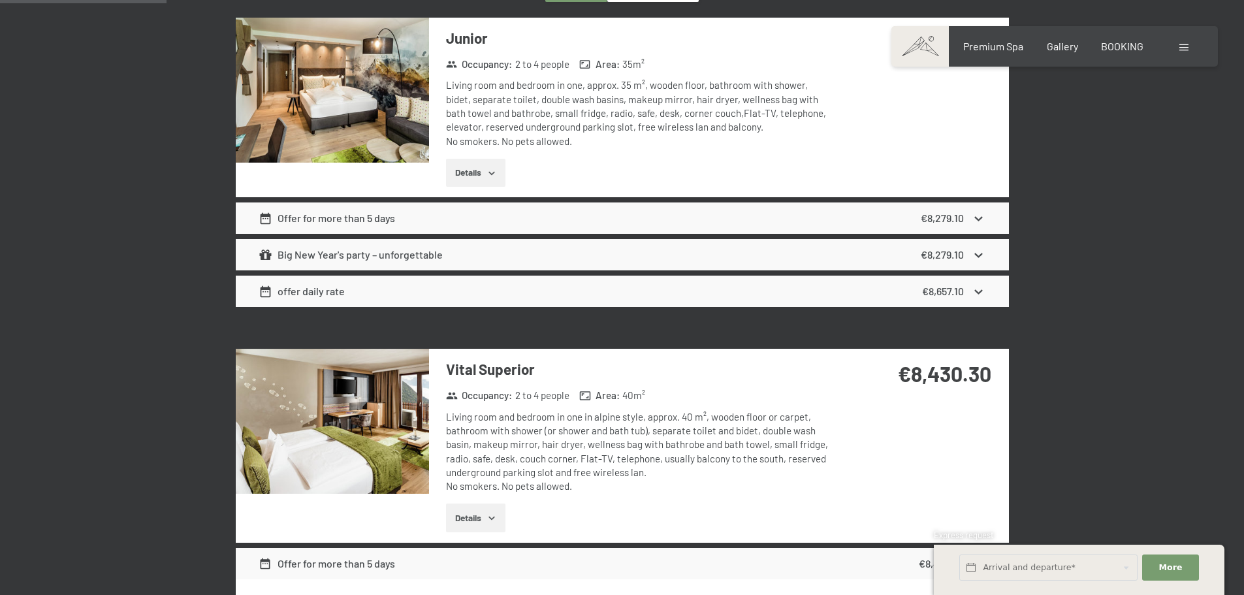
click at [355, 224] on div "Offer for more than 5 days" at bounding box center [327, 218] width 136 height 16
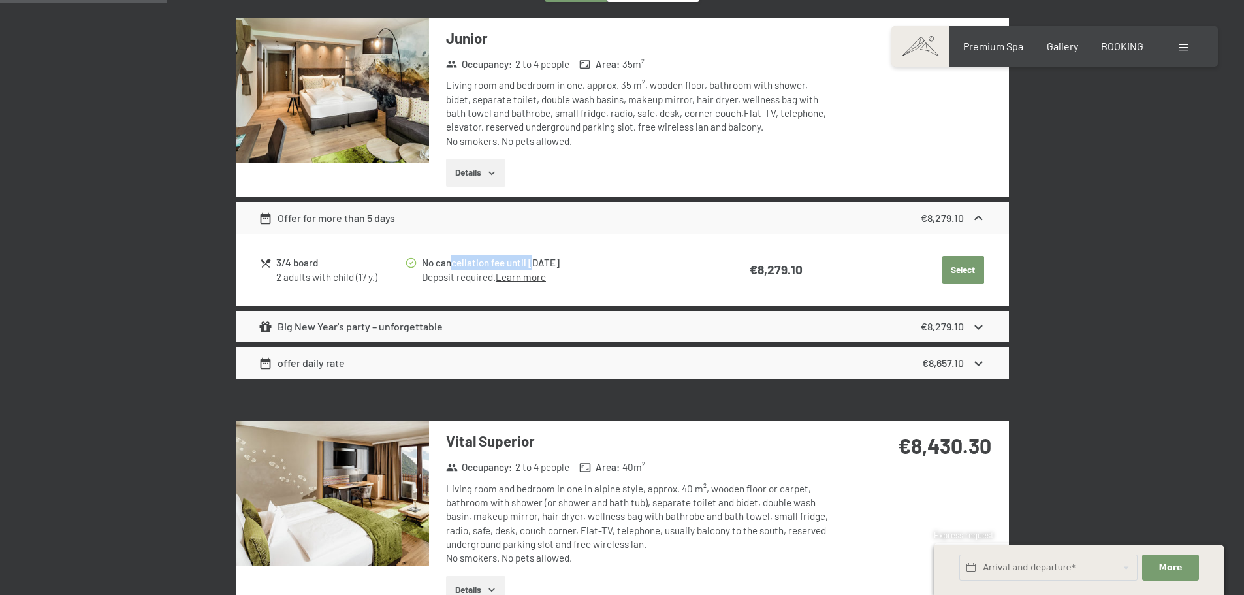
drag, startPoint x: 449, startPoint y: 259, endPoint x: 532, endPoint y: 259, distance: 82.9
click at [532, 259] on div "No cancellation fee until [DATE]" at bounding box center [558, 262] width 272 height 15
click at [508, 259] on div "No cancellation fee until [DATE]" at bounding box center [558, 262] width 272 height 15
click at [374, 325] on div "Big New Year's party – unforgettable" at bounding box center [351, 327] width 184 height 16
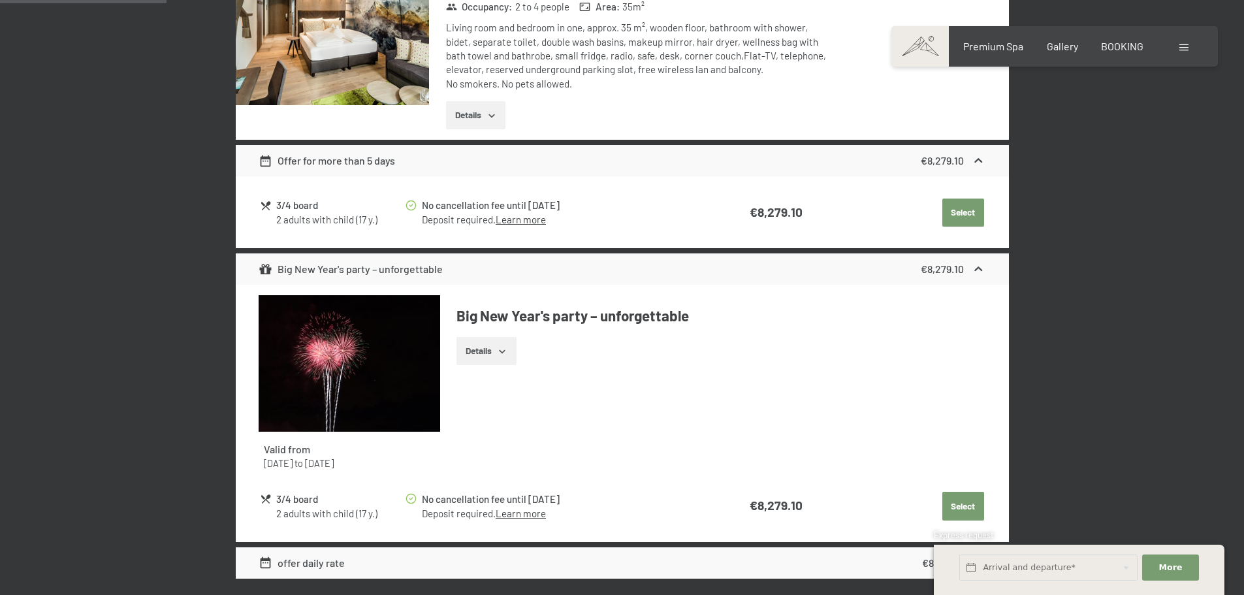
scroll to position [607, 0]
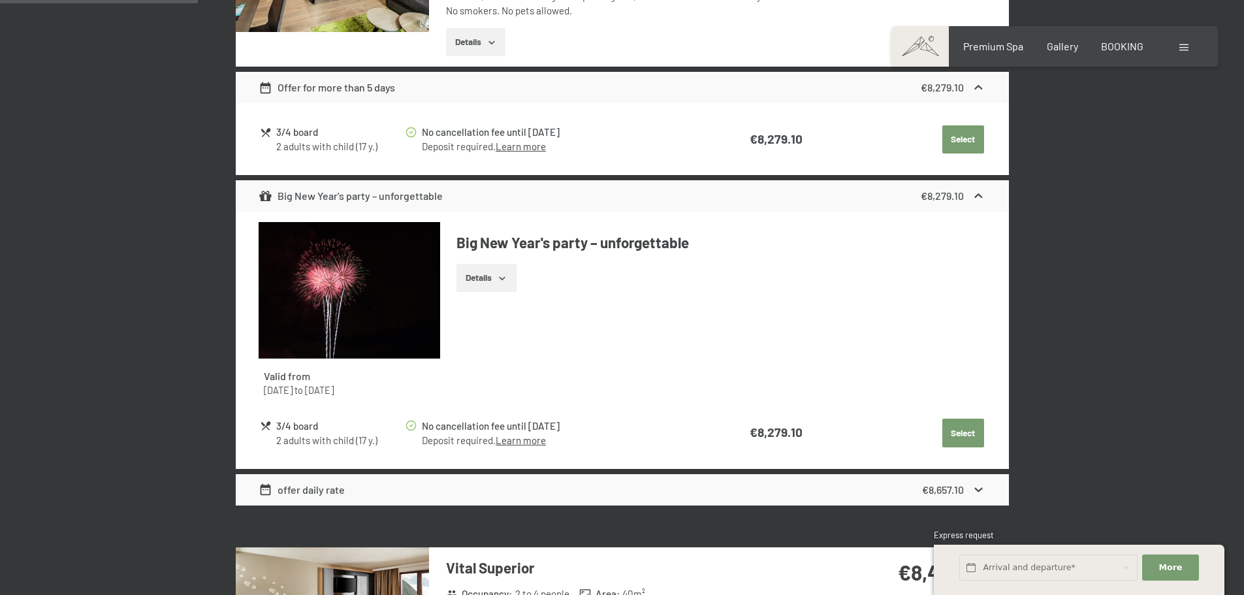
click at [507, 279] on icon "button" at bounding box center [502, 278] width 10 height 10
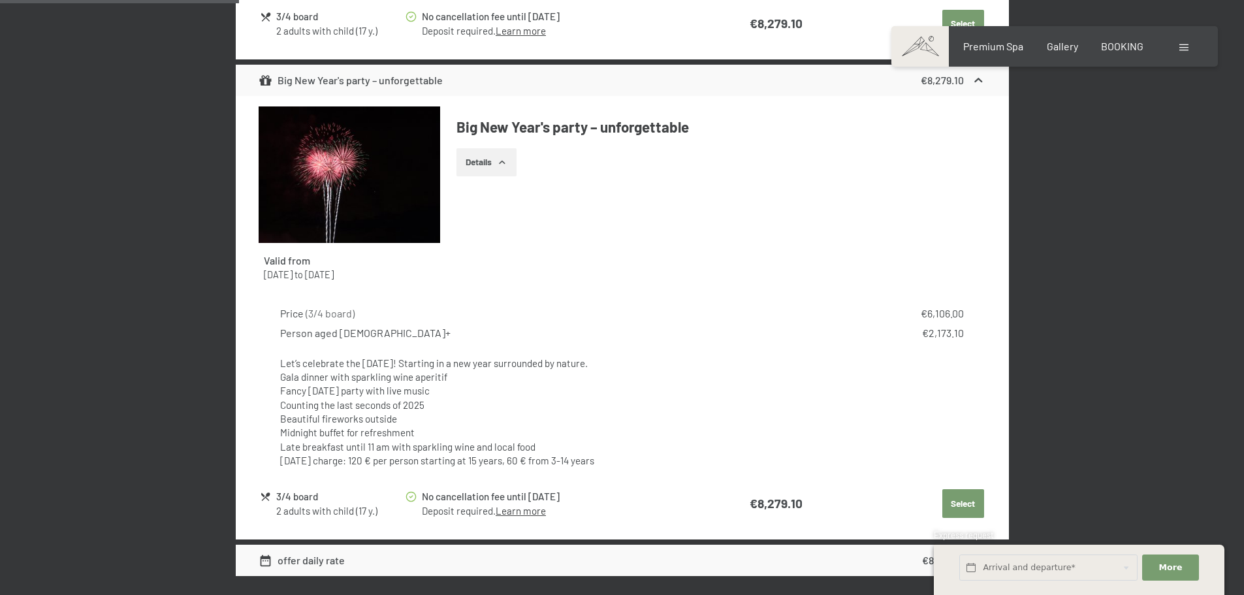
scroll to position [868, 0]
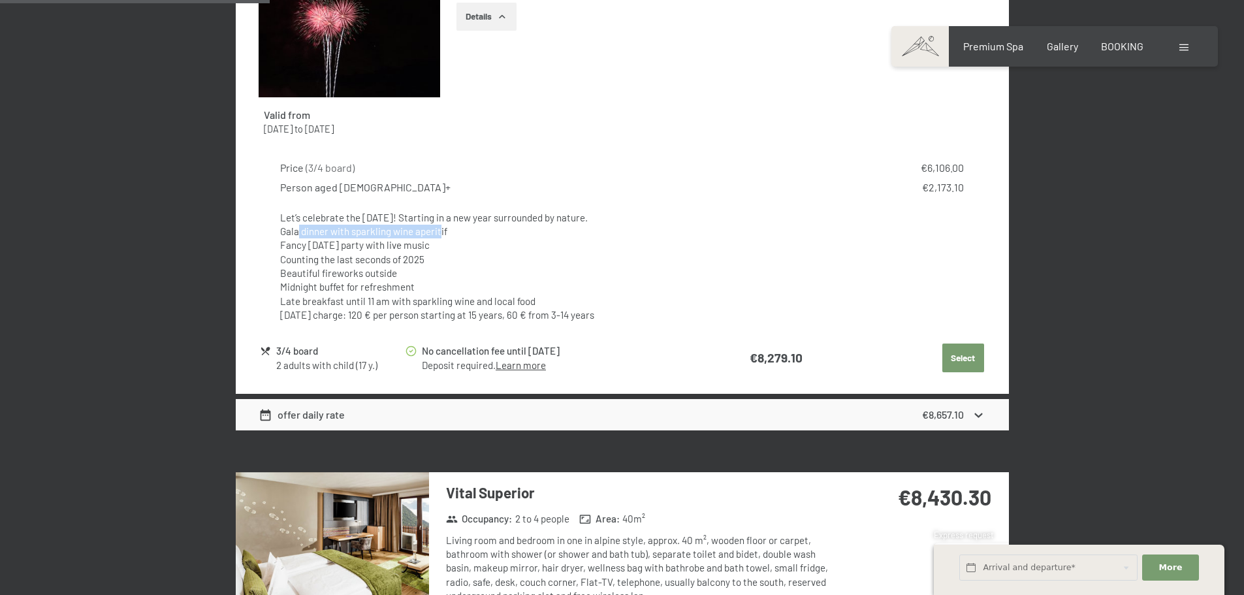
drag, startPoint x: 300, startPoint y: 236, endPoint x: 438, endPoint y: 240, distance: 137.9
click at [440, 238] on ul "Gala dinner with sparkling wine aperitif Fancy [DATE] party with live music Cou…" at bounding box center [621, 267] width 683 height 84
click at [345, 253] on li "Counting the last seconds of 2025" at bounding box center [621, 260] width 683 height 14
drag, startPoint x: 470, startPoint y: 248, endPoint x: 273, endPoint y: 244, distance: 196.6
click at [273, 243] on div "Price ( 3/4 board ) €6,106.00 Person aged [DEMOGRAPHIC_DATA]+ €2,173.10 Let’s c…" at bounding box center [622, 241] width 727 height 182
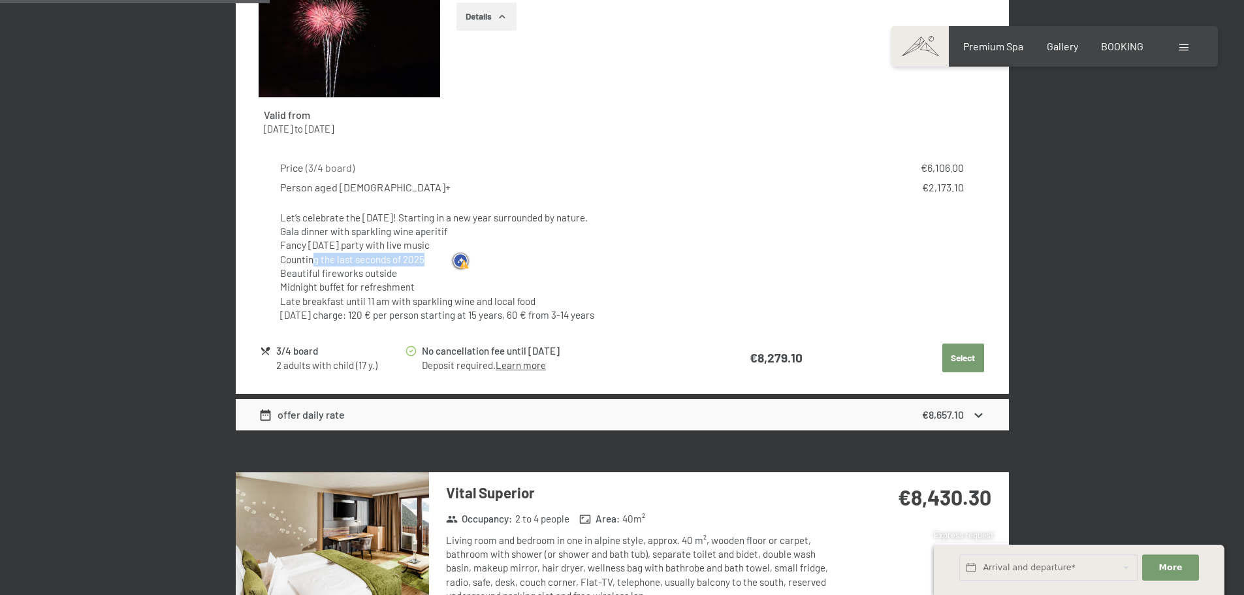
drag, startPoint x: 316, startPoint y: 261, endPoint x: 425, endPoint y: 265, distance: 108.5
click at [427, 257] on li "Counting the last seconds of 2025" at bounding box center [621, 260] width 683 height 14
click at [330, 276] on li "Beautiful fireworks outside" at bounding box center [621, 273] width 683 height 14
drag, startPoint x: 317, startPoint y: 272, endPoint x: 387, endPoint y: 269, distance: 69.3
click at [387, 269] on li "Beautiful fireworks outside" at bounding box center [621, 273] width 683 height 14
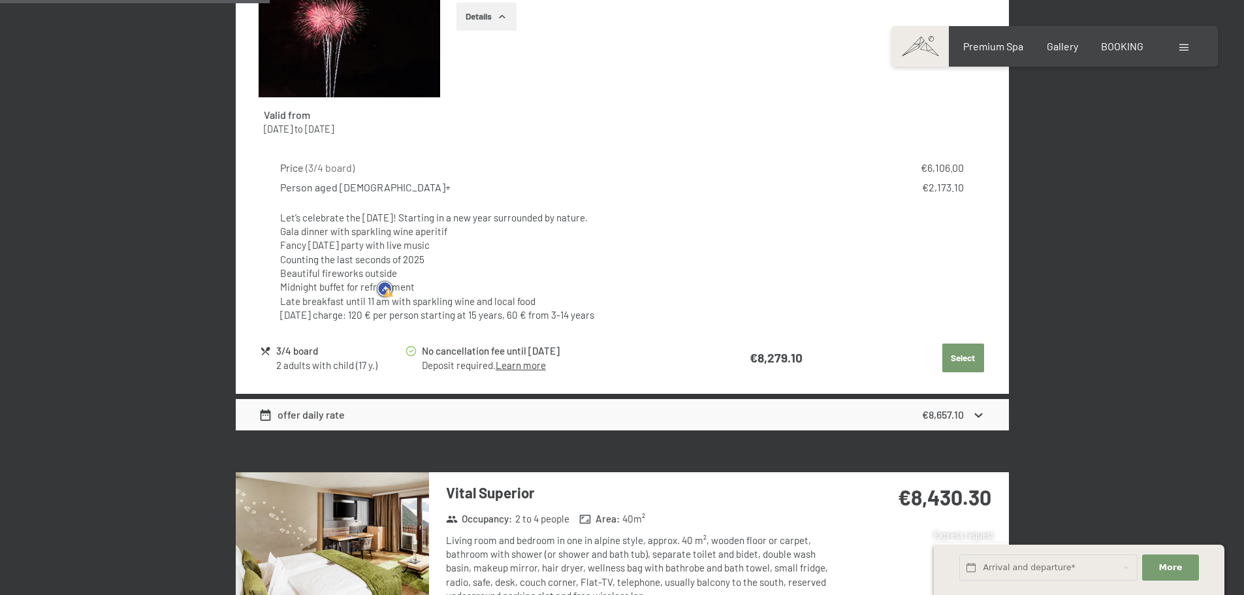
click at [343, 287] on li "Midnight buffet for refreshment" at bounding box center [621, 287] width 683 height 14
drag, startPoint x: 366, startPoint y: 290, endPoint x: 417, endPoint y: 289, distance: 50.3
click at [417, 289] on li "Midnight buffet for refreshment" at bounding box center [621, 287] width 683 height 14
click at [300, 304] on li "Late breakfast until 11 am with sparkling wine and local food" at bounding box center [621, 302] width 683 height 14
drag, startPoint x: 294, startPoint y: 299, endPoint x: 414, endPoint y: 302, distance: 120.2
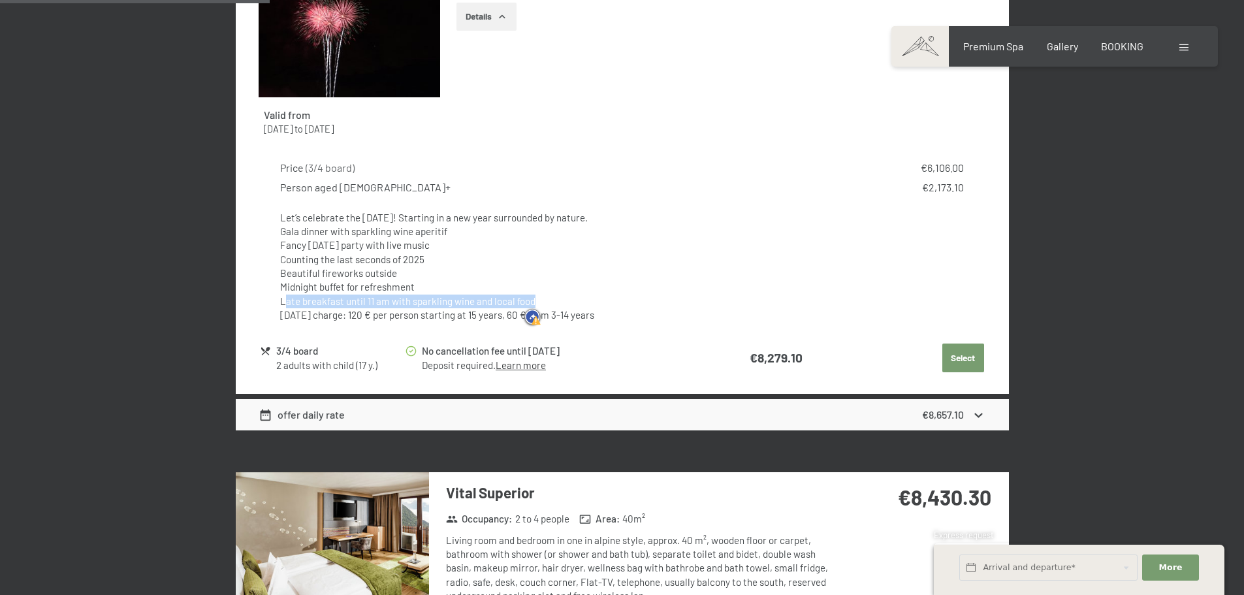
click at [536, 304] on li "Late breakfast until 11 am with sparkling wine and local food" at bounding box center [621, 302] width 683 height 14
click at [298, 298] on li "Late breakfast until 11 am with sparkling wine and local food" at bounding box center [621, 302] width 683 height 14
drag, startPoint x: 279, startPoint y: 315, endPoint x: 426, endPoint y: 319, distance: 147.0
click at [426, 319] on div "Price ( 3/4 board ) €6,106.00 Person aged [DEMOGRAPHIC_DATA]+ €2,173.10 Let’s c…" at bounding box center [622, 241] width 727 height 182
click at [449, 315] on p "[DATE] charge: 120 € per person starting at 15 years, 60 € from 3-14 years" at bounding box center [621, 315] width 683 height 14
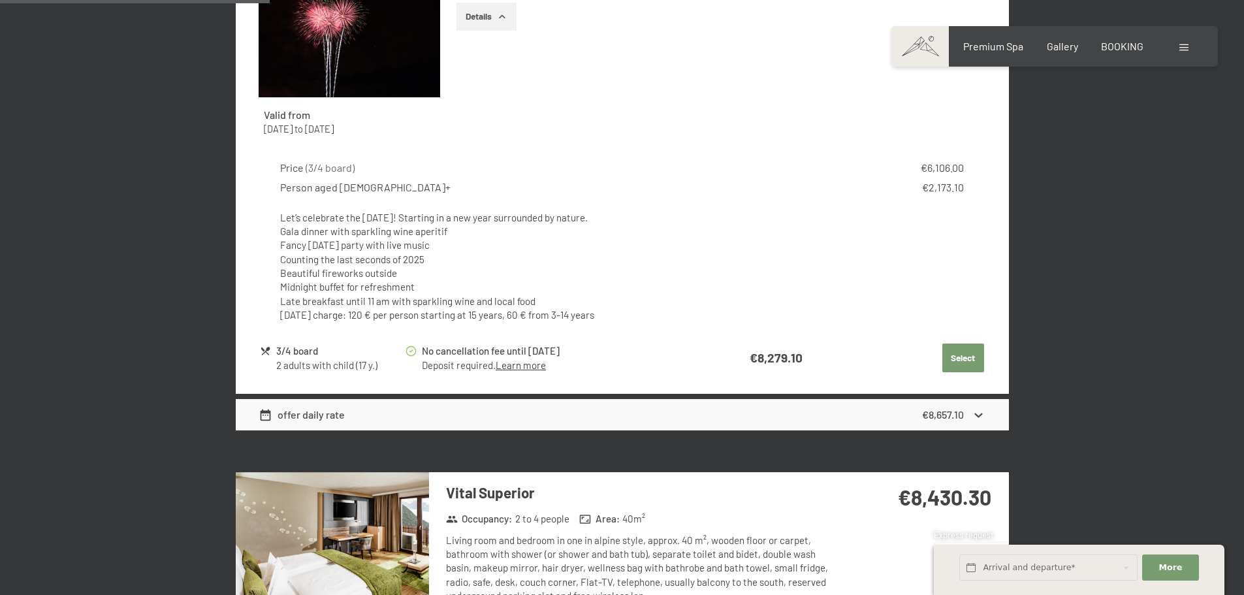
drag, startPoint x: 512, startPoint y: 317, endPoint x: 647, endPoint y: 321, distance: 135.3
click at [647, 321] on p "[DATE] charge: 120 € per person starting at 15 years, 60 € from 3-14 years" at bounding box center [621, 315] width 683 height 14
click at [468, 307] on li "Late breakfast until 11 am with sparkling wine and local food" at bounding box center [621, 302] width 683 height 14
drag, startPoint x: 380, startPoint y: 318, endPoint x: 600, endPoint y: 326, distance: 219.6
click at [649, 318] on p "[DATE] charge: 120 € per person starting at 15 years, 60 € from 3-14 years" at bounding box center [621, 315] width 683 height 14
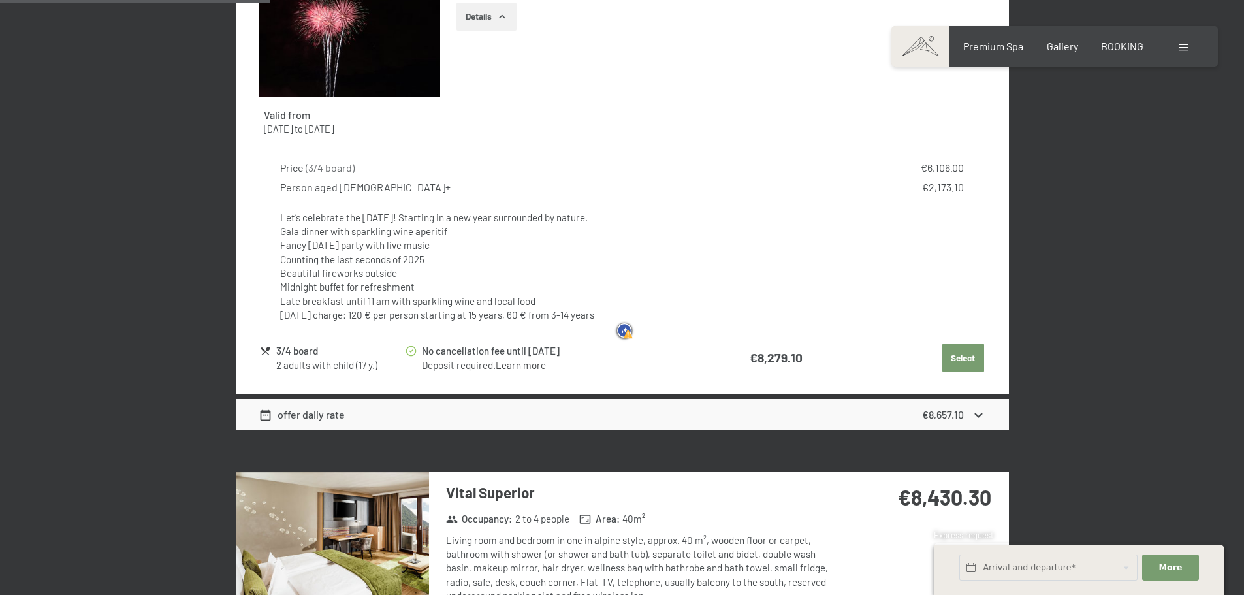
click at [313, 223] on p "Let’s celebrate the [DATE]! Starting in a new year surrounded by nature." at bounding box center [621, 218] width 683 height 14
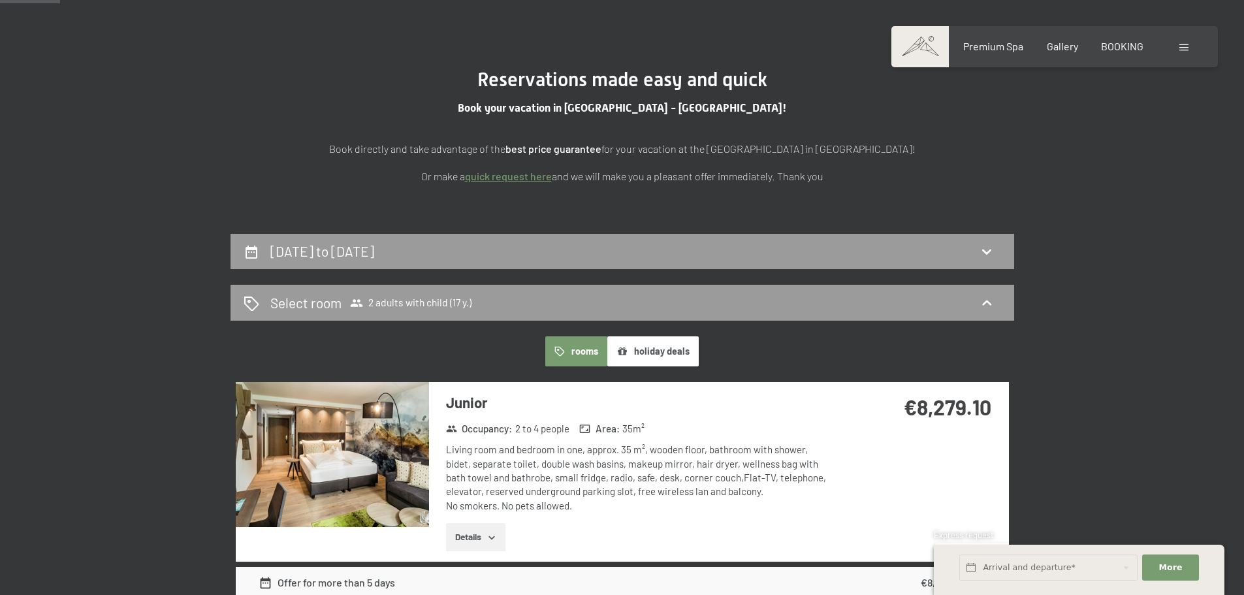
scroll to position [196, 0]
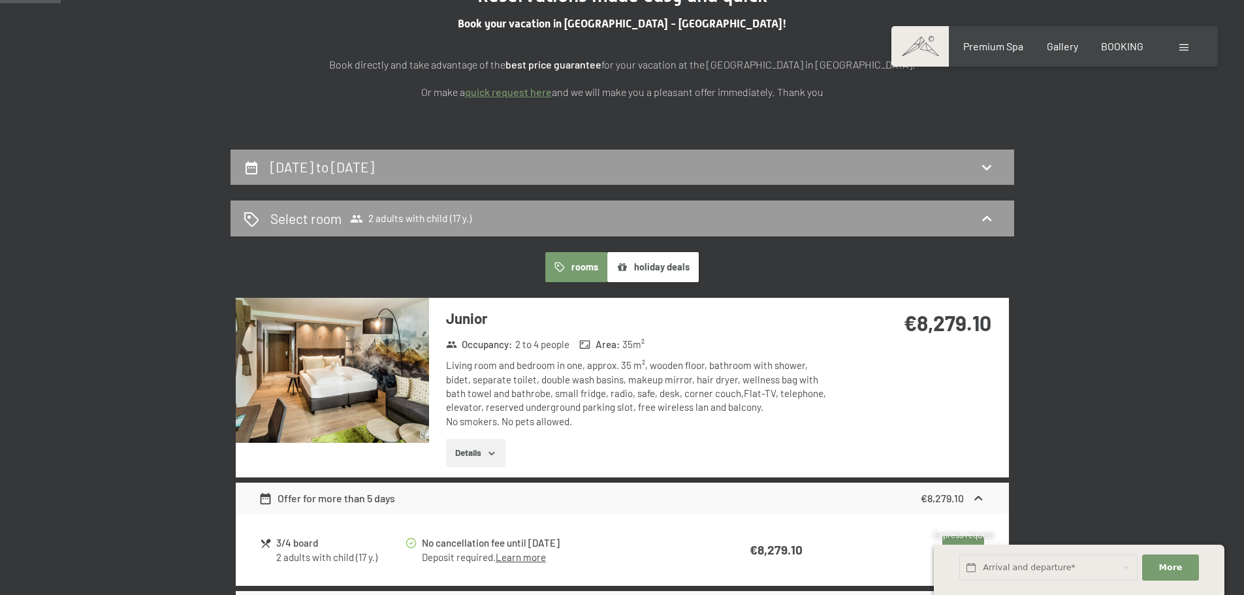
click at [498, 455] on button "Details" at bounding box center [475, 453] width 59 height 29
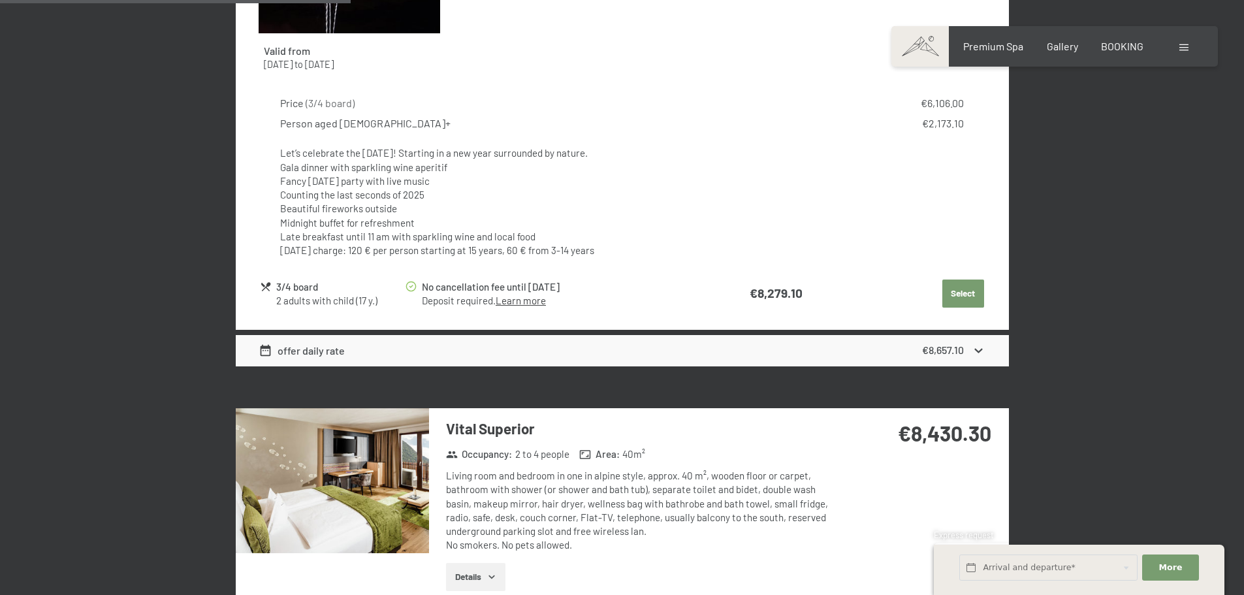
scroll to position [1241, 0]
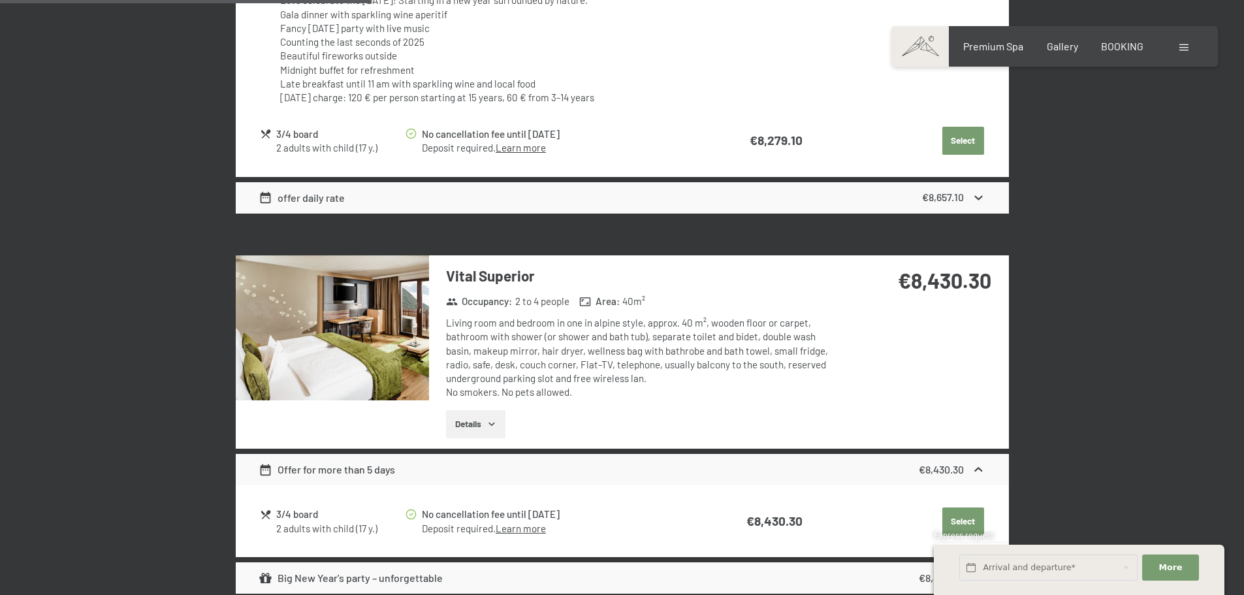
click at [975, 202] on icon at bounding box center [979, 198] width 14 height 14
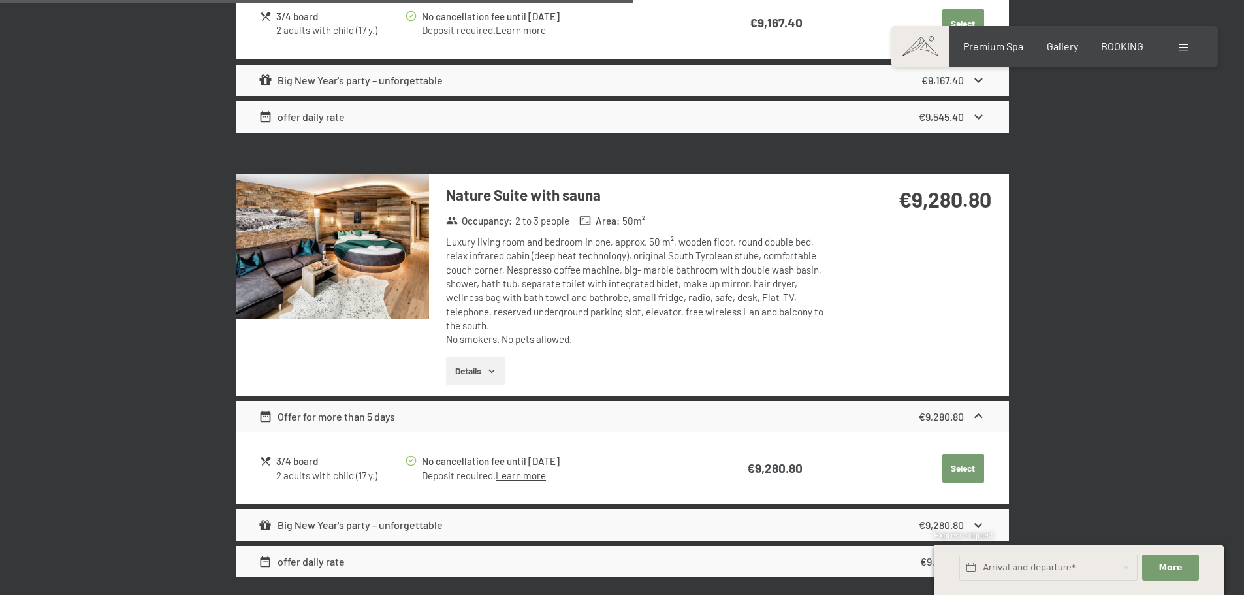
scroll to position [2155, 0]
